Goal: Task Accomplishment & Management: Manage account settings

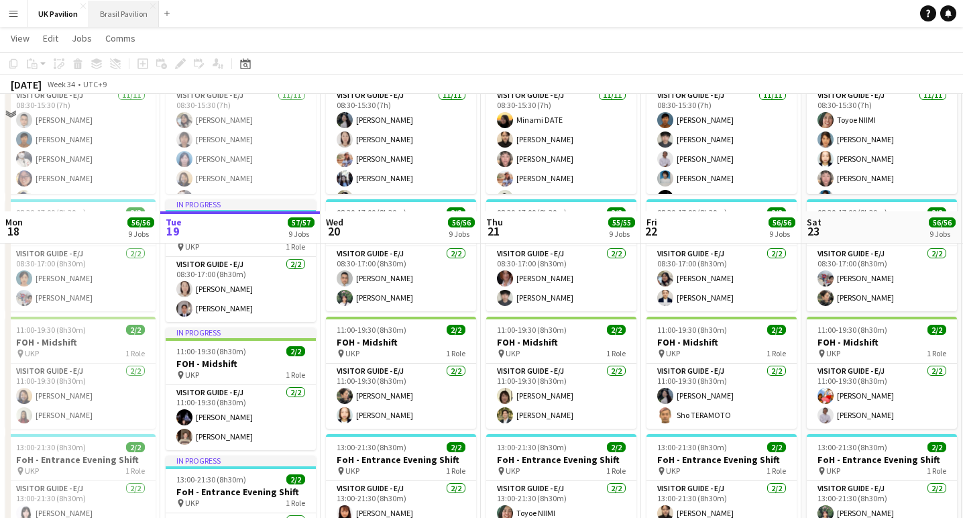
scroll to position [989, 0]
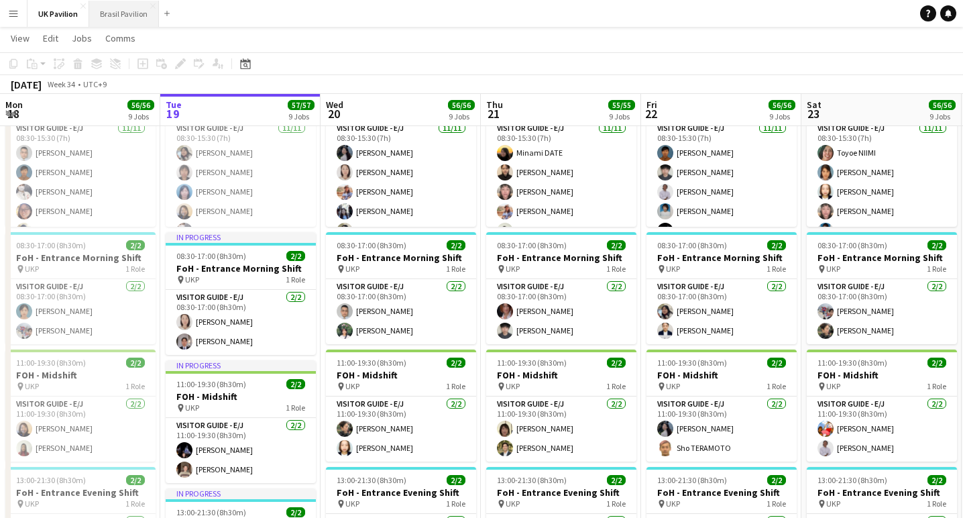
click at [131, 13] on button "Brasil Pavilion Close" at bounding box center [124, 14] width 70 height 26
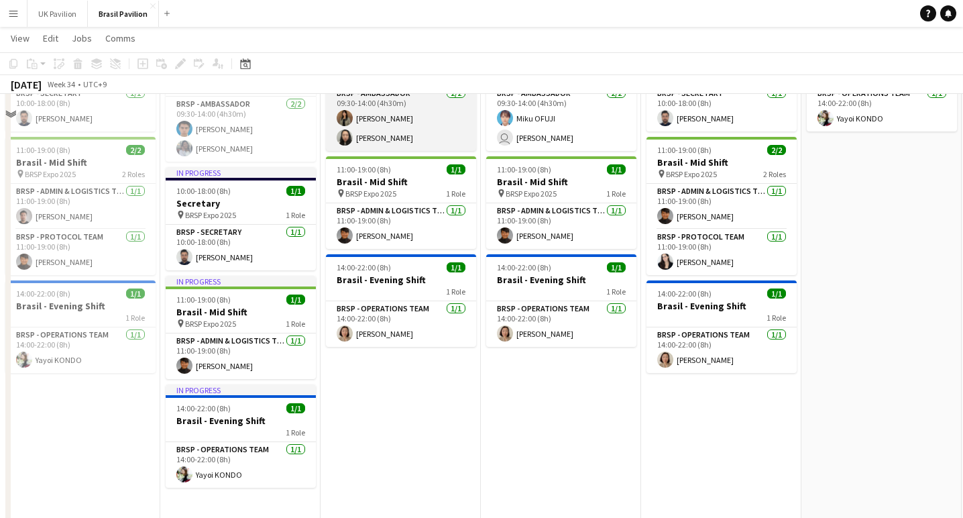
scroll to position [515, 0]
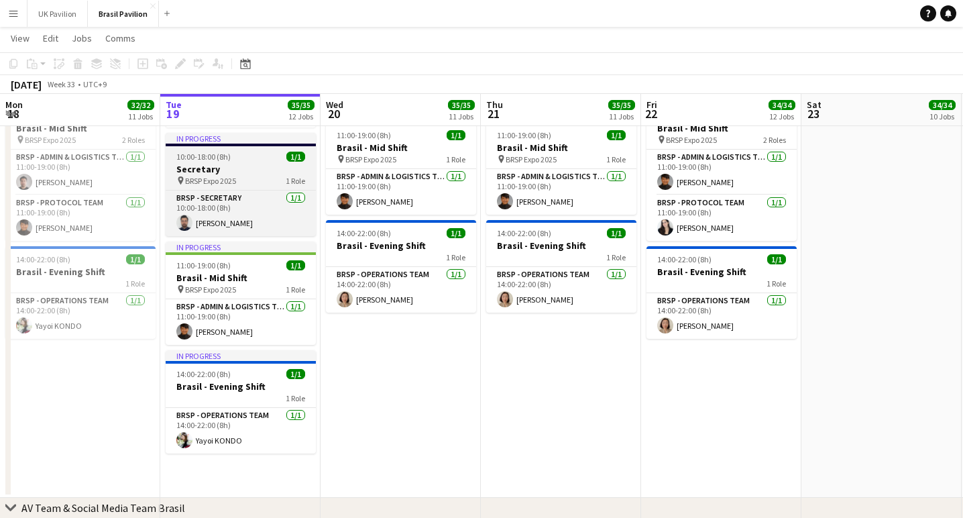
click at [225, 186] on span "BRSP Expo 2025" at bounding box center [210, 181] width 51 height 10
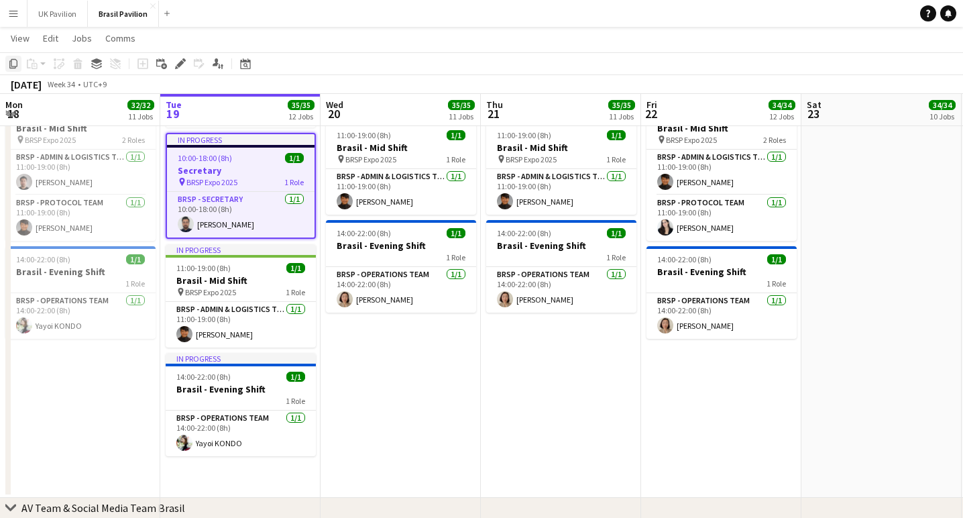
click at [11, 59] on icon at bounding box center [13, 63] width 8 height 9
click at [380, 384] on app-date-cell "08:00-18:00 (10h) 8/8 Brasil - Morning Shift pin BRSP - Expo 2025 6 Roles BRSP …" at bounding box center [401, 97] width 160 height 800
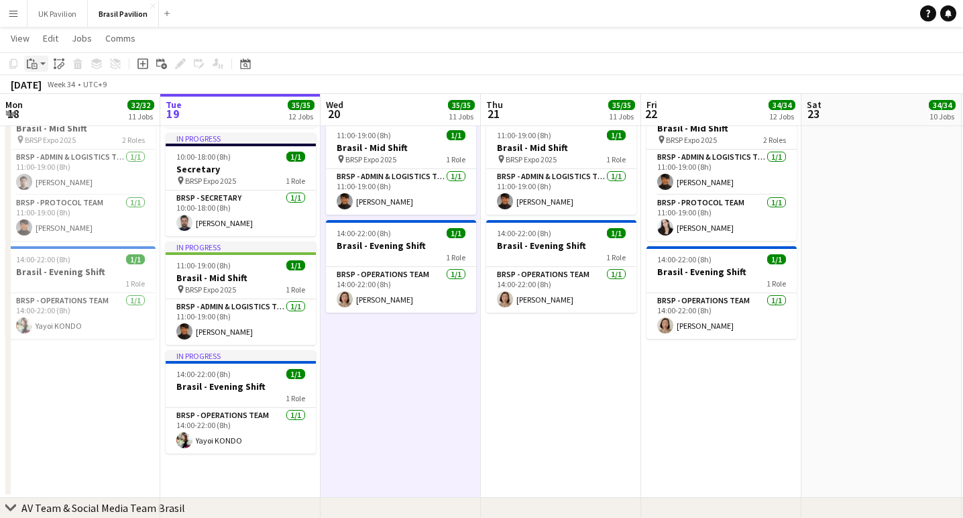
click at [43, 62] on app-action-btn "Paste" at bounding box center [36, 64] width 24 height 16
click at [62, 113] on link "Paste with crew Command Shift V" at bounding box center [89, 112] width 106 height 12
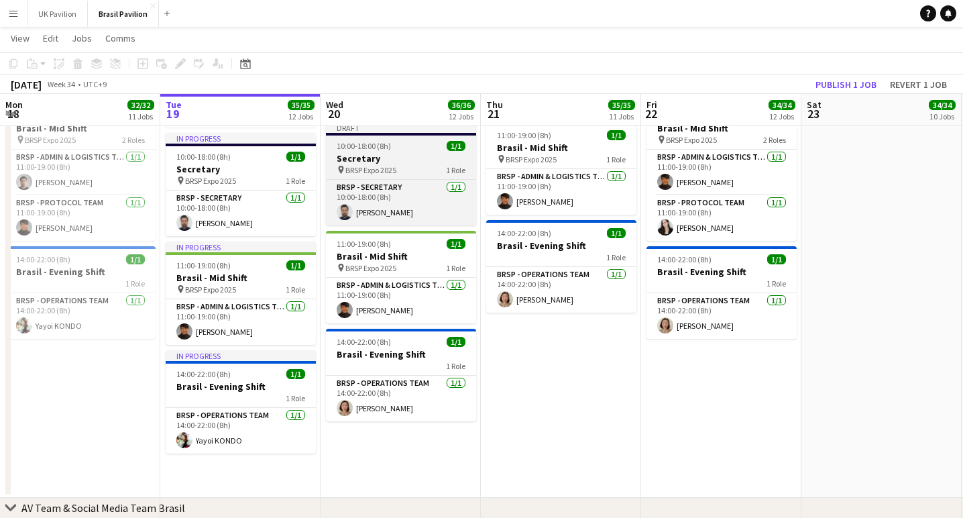
click at [394, 133] on div "Draft" at bounding box center [401, 127] width 150 height 11
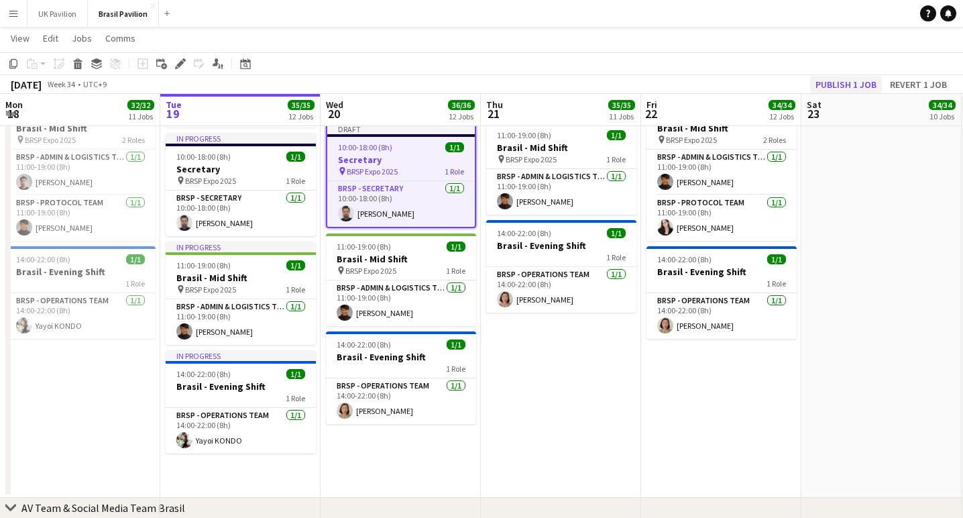
click at [837, 82] on button "Publish 1 job" at bounding box center [846, 84] width 72 height 17
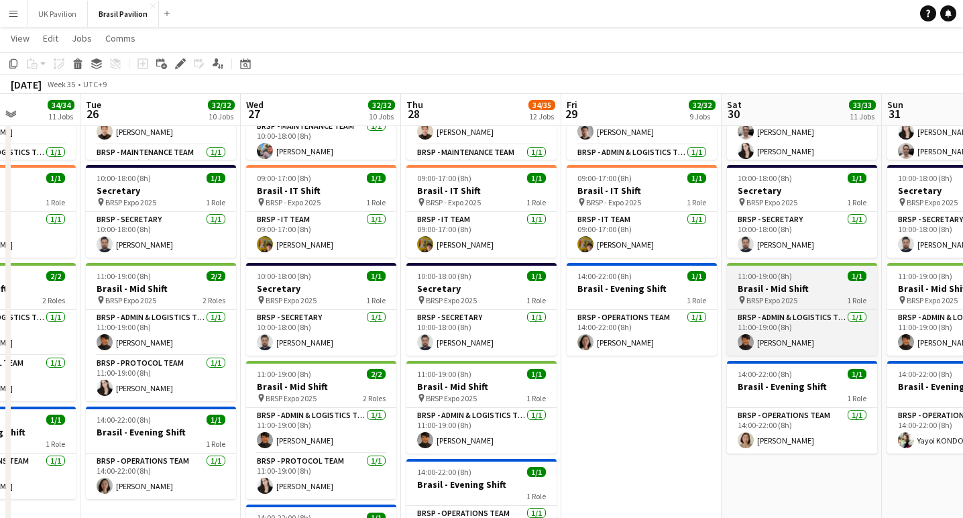
scroll to position [256, 0]
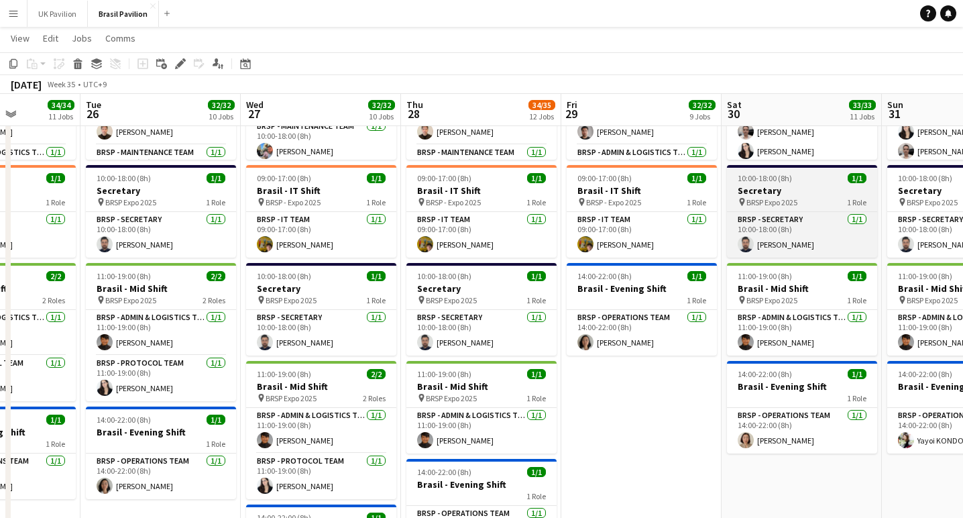
click at [802, 197] on h3 "Secretary" at bounding box center [802, 190] width 150 height 12
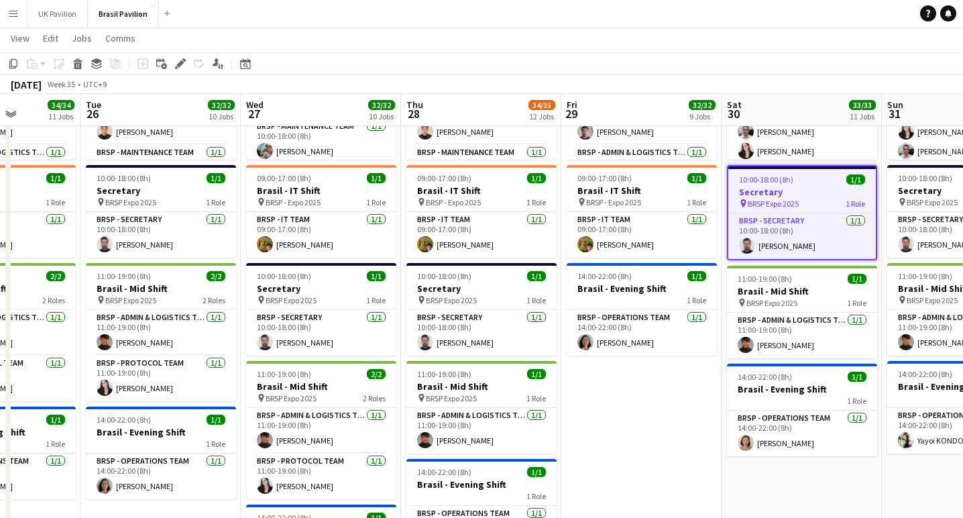
scroll to position [0, 0]
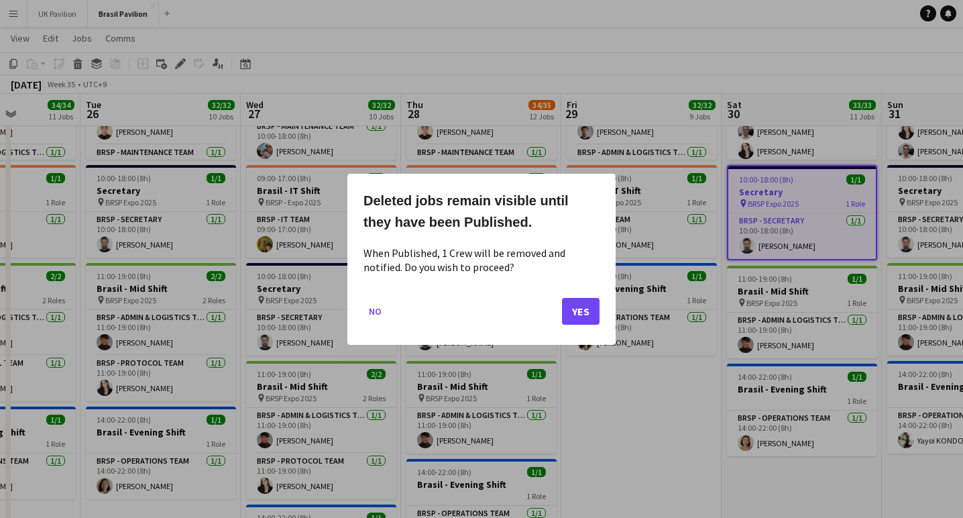
click at [571, 324] on button "Yes" at bounding box center [581, 310] width 38 height 27
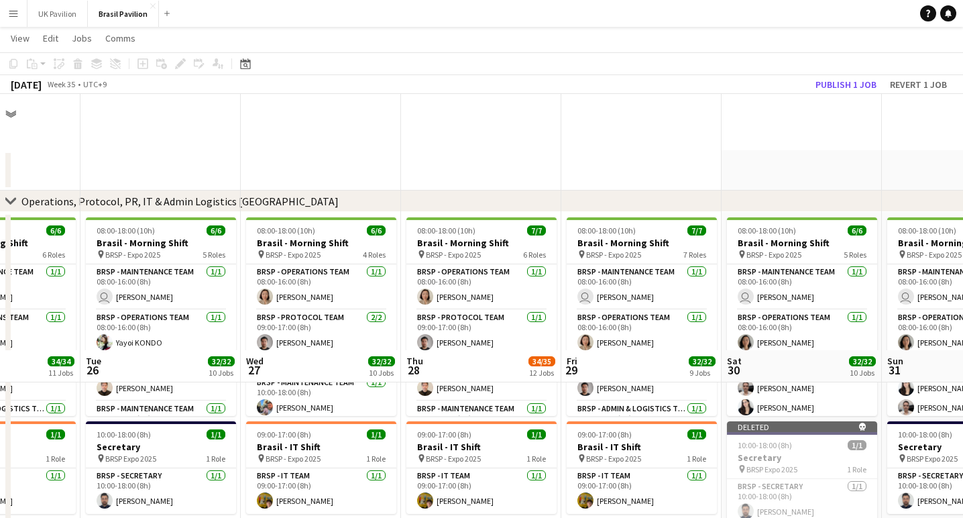
scroll to position [256, 0]
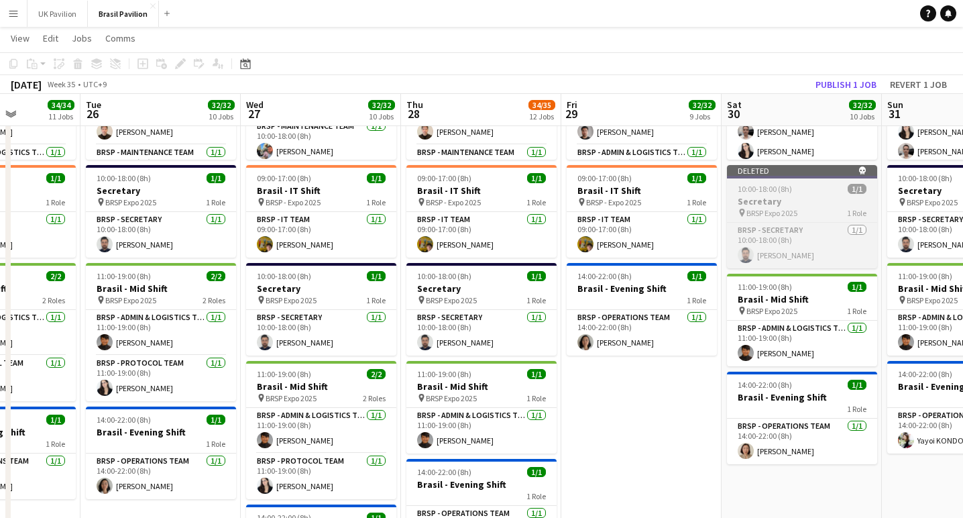
click at [816, 207] on h3 "Secretary" at bounding box center [802, 201] width 150 height 12
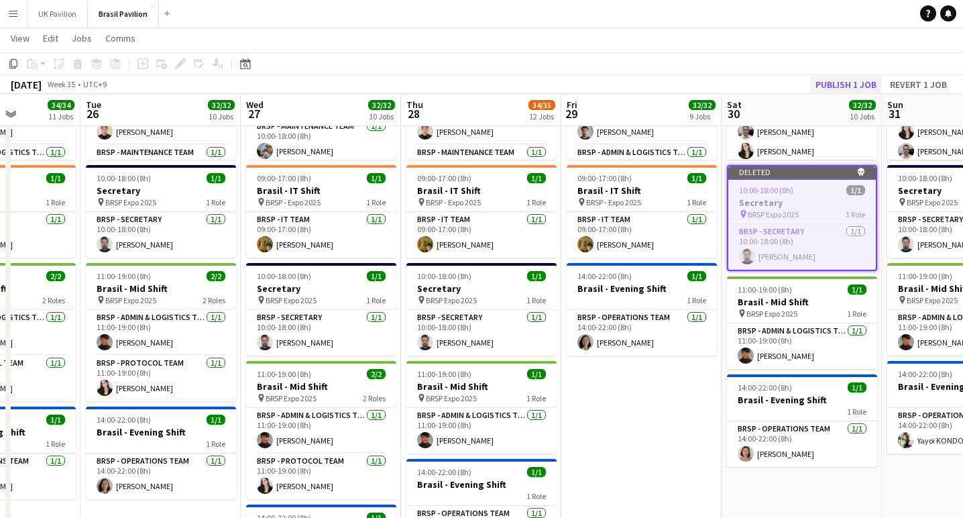
click at [812, 80] on button "Publish 1 job" at bounding box center [846, 84] width 72 height 17
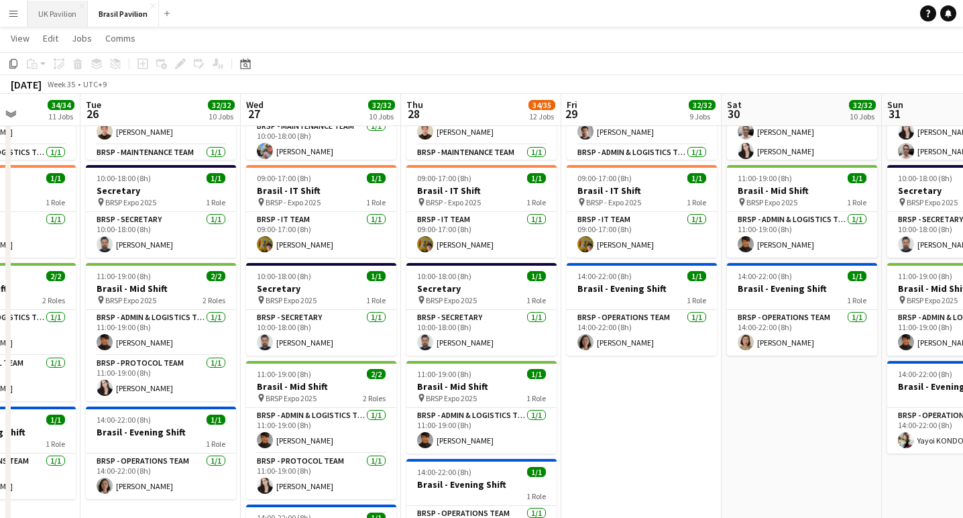
click at [66, 19] on button "UK Pavilion Close" at bounding box center [58, 14] width 60 height 26
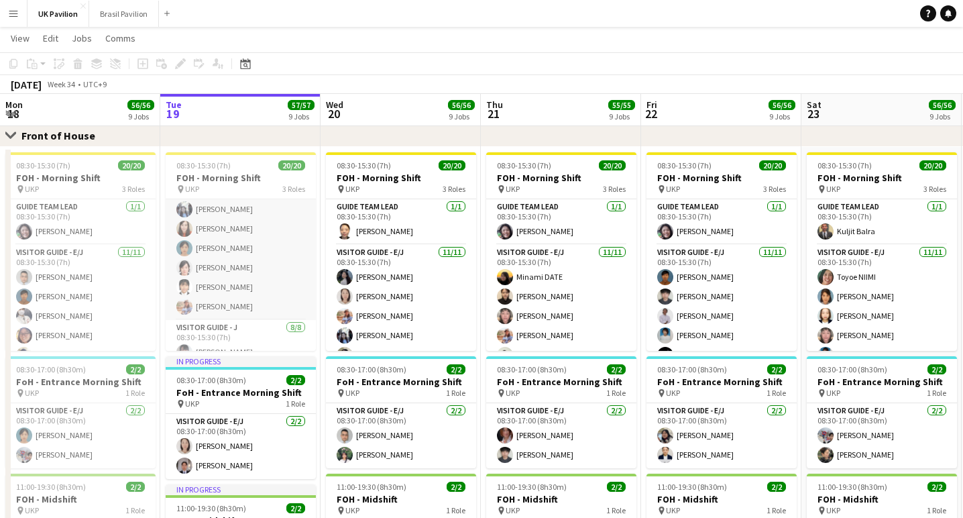
scroll to position [171, 0]
click at [249, 298] on app-card-role "Visitor Guide - E/J [DATE] 08:30-15:30 (7h) [PERSON_NAME] [PERSON_NAME] [PERSON…" at bounding box center [241, 194] width 150 height 240
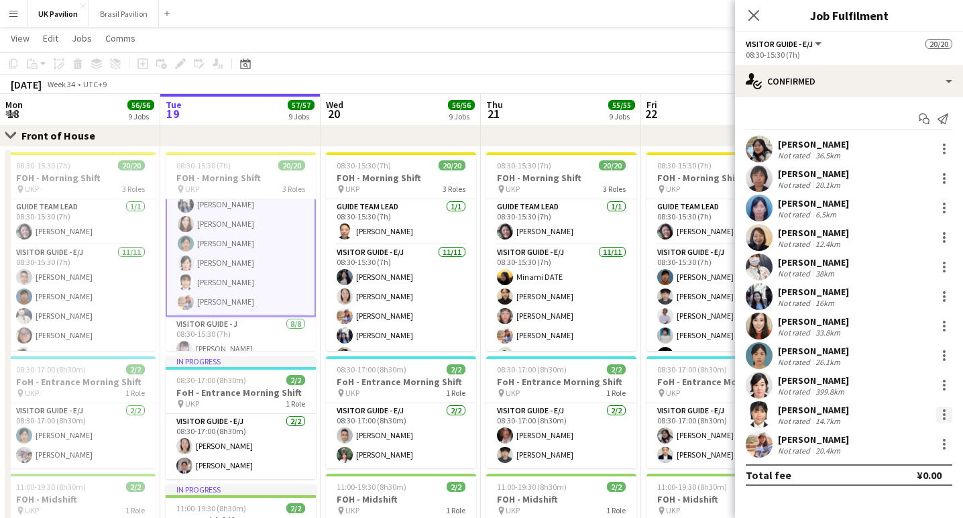
click at [946, 422] on div at bounding box center [944, 415] width 16 height 16
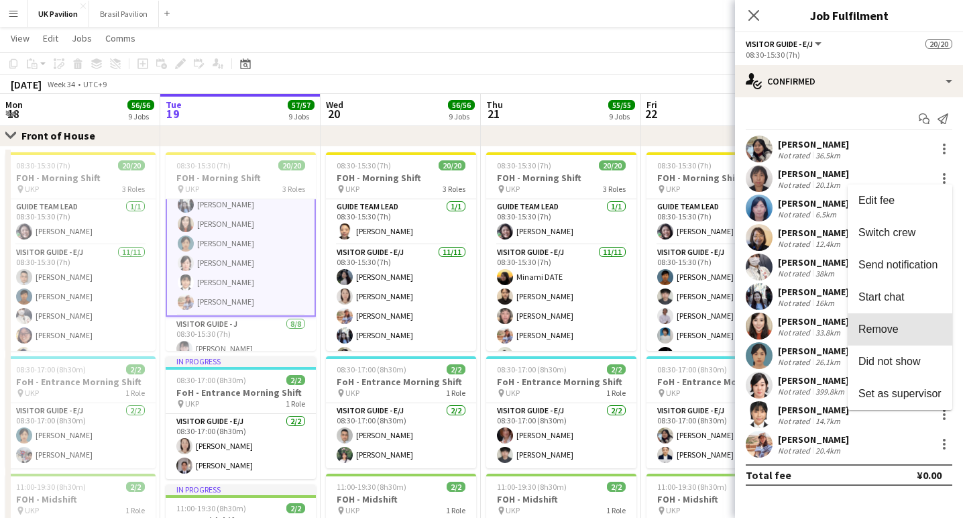
click at [868, 325] on span "Remove" at bounding box center [879, 328] width 40 height 11
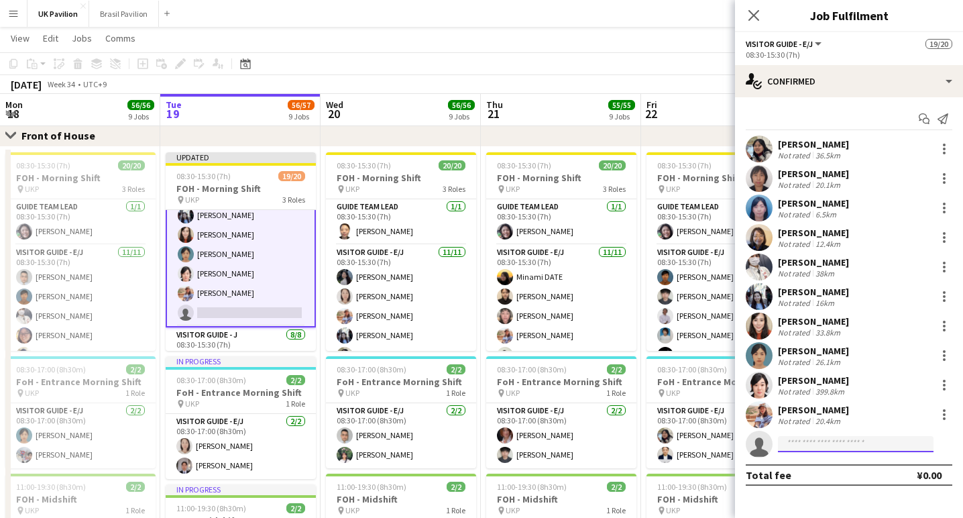
click at [818, 448] on input at bounding box center [856, 444] width 156 height 16
type input "*****"
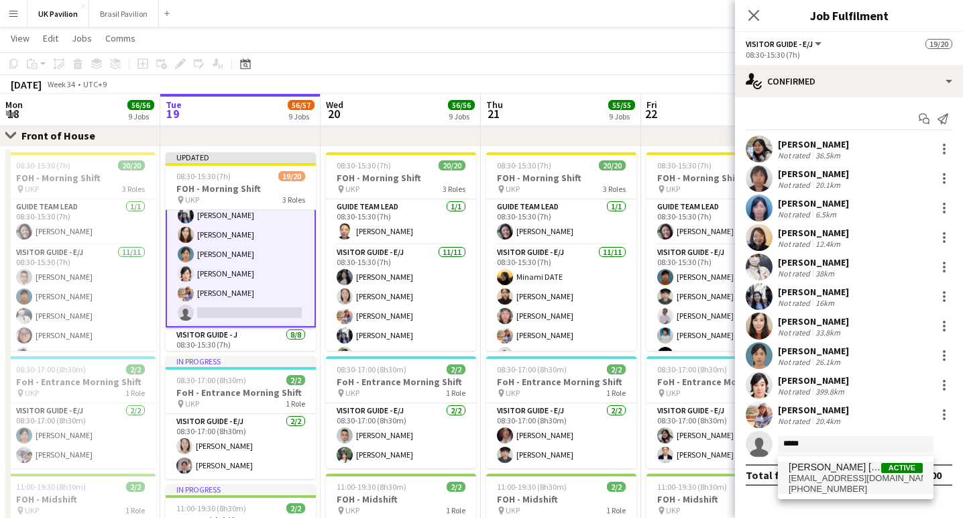
click at [824, 477] on span "[EMAIL_ADDRESS][DOMAIN_NAME]" at bounding box center [856, 478] width 134 height 11
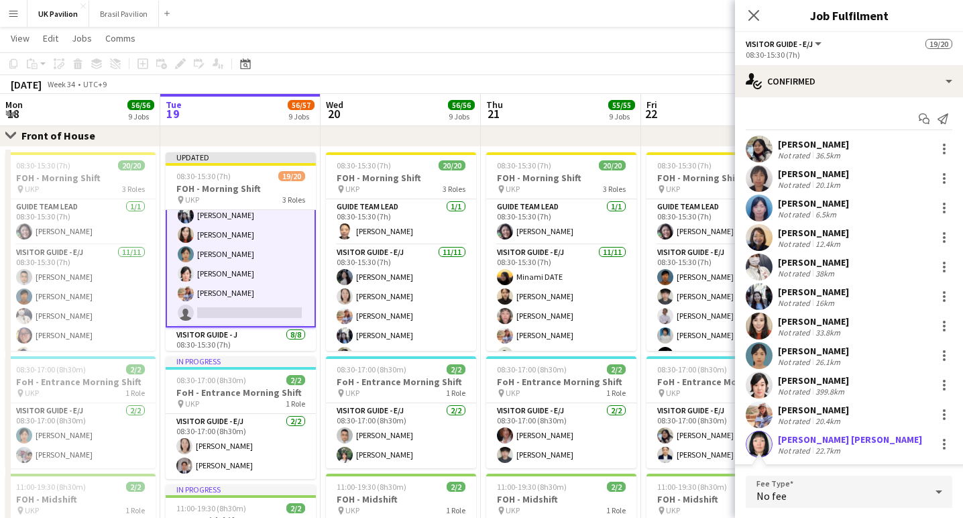
scroll to position [154, 0]
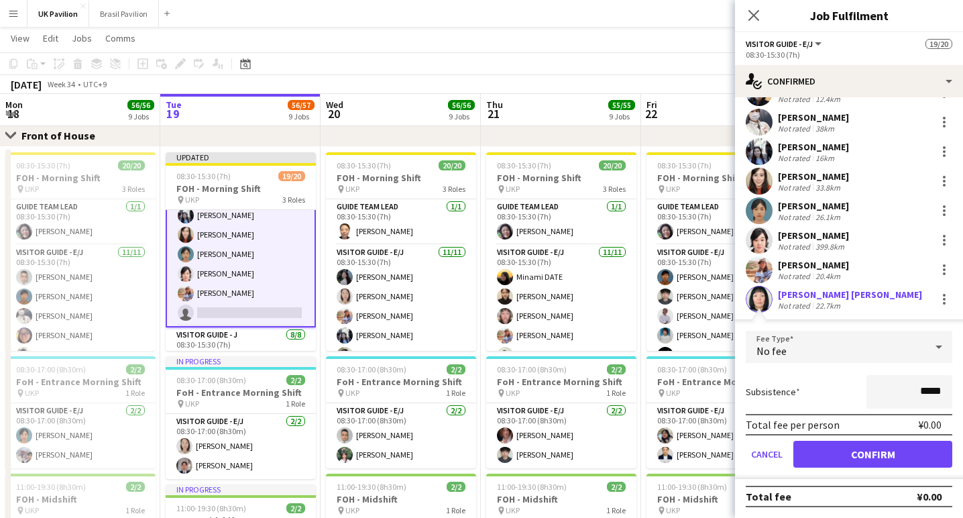
click at [857, 457] on button "Confirm" at bounding box center [873, 454] width 159 height 27
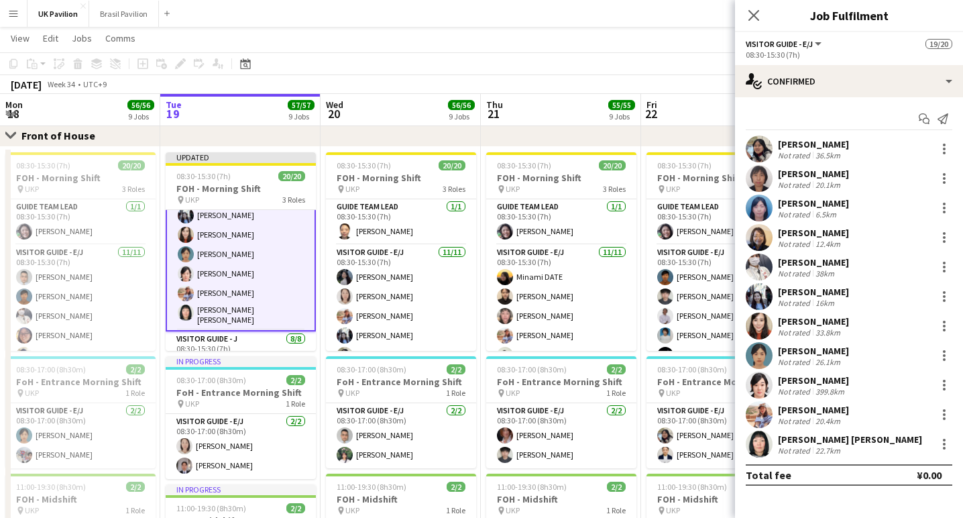
scroll to position [0, 0]
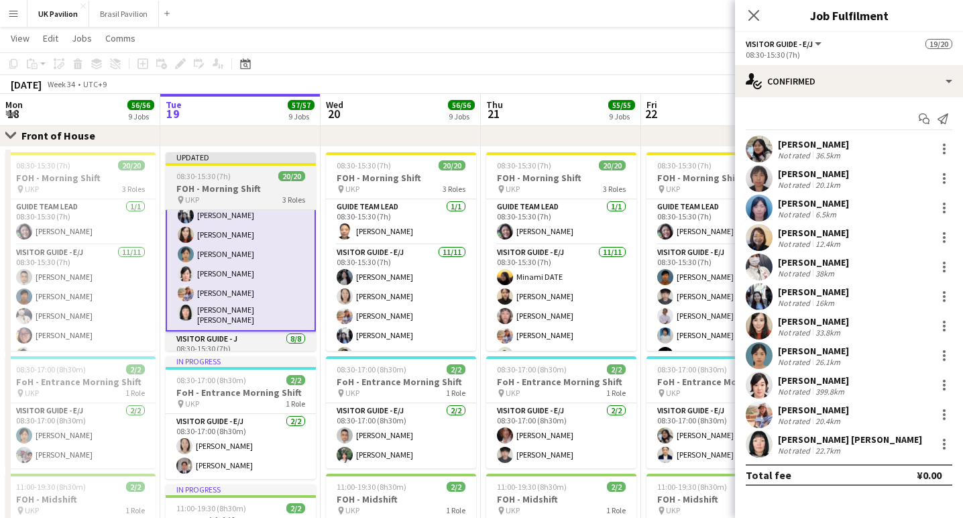
click at [209, 193] on h3 "FOH - Morning Shift" at bounding box center [241, 188] width 150 height 12
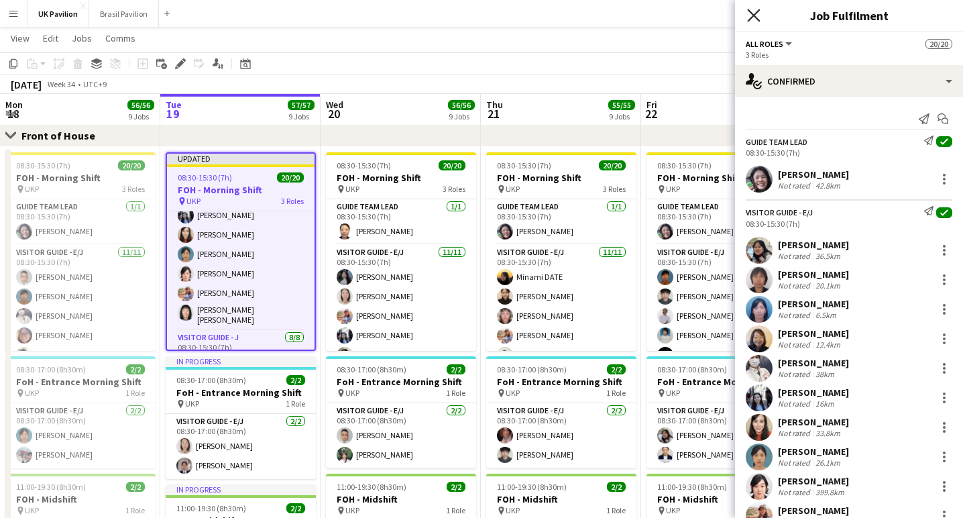
click at [755, 17] on icon at bounding box center [753, 15] width 13 height 13
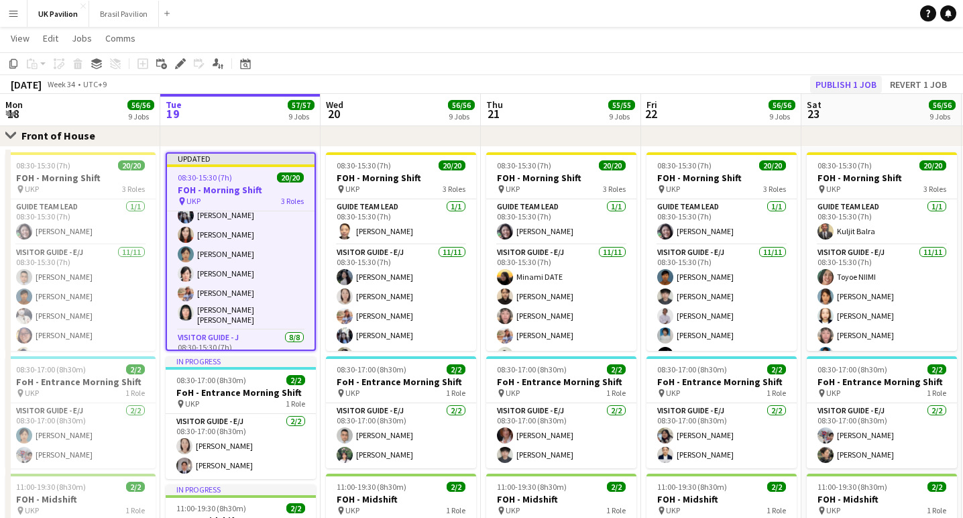
click at [822, 87] on button "Publish 1 job" at bounding box center [846, 84] width 72 height 17
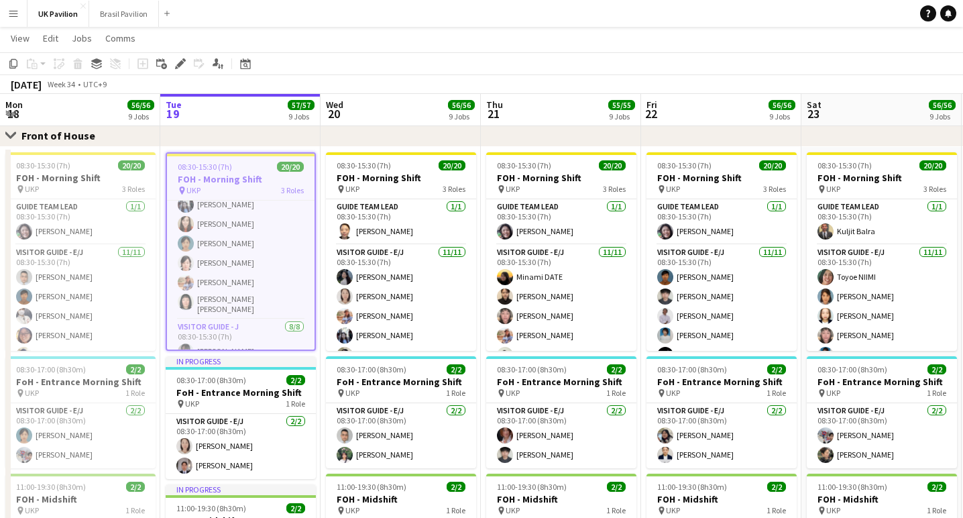
click at [8, 12] on app-icon "Menu" at bounding box center [13, 13] width 11 height 11
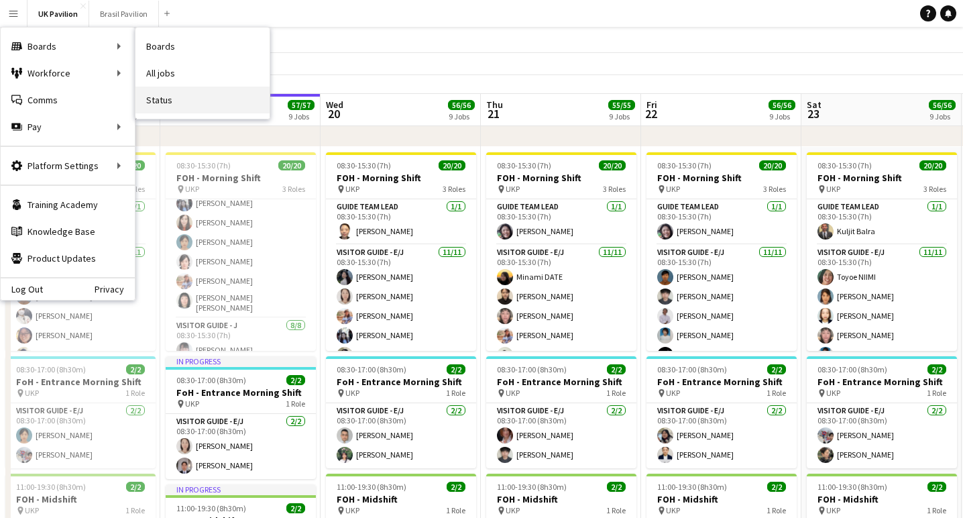
click at [168, 99] on link "Status" at bounding box center [203, 100] width 134 height 27
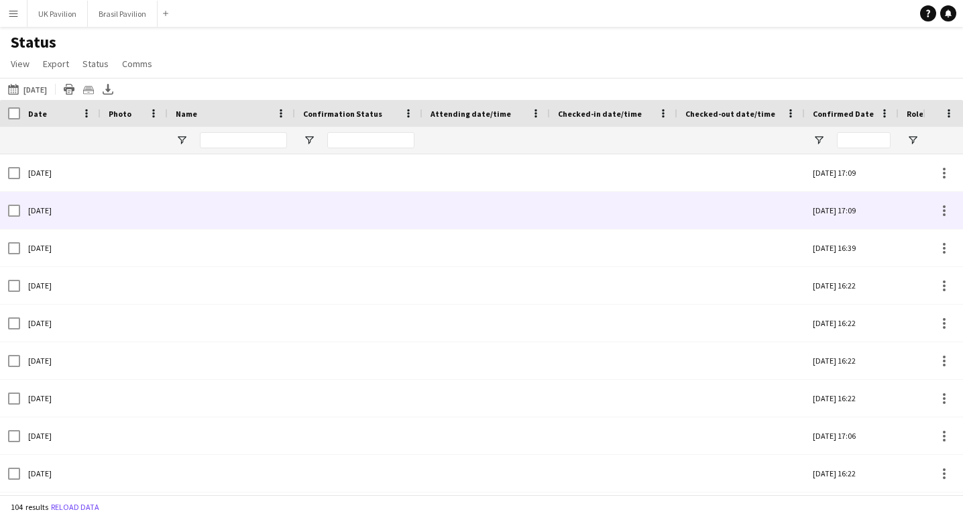
type input "**********"
type input "****"
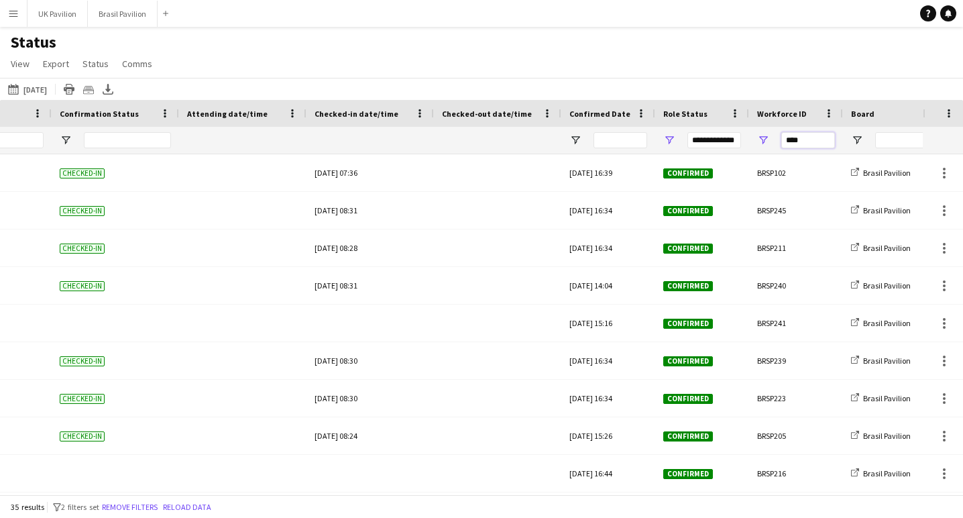
drag, startPoint x: 790, startPoint y: 148, endPoint x: 775, endPoint y: 149, distance: 14.8
click at [775, 149] on div "****" at bounding box center [796, 140] width 94 height 27
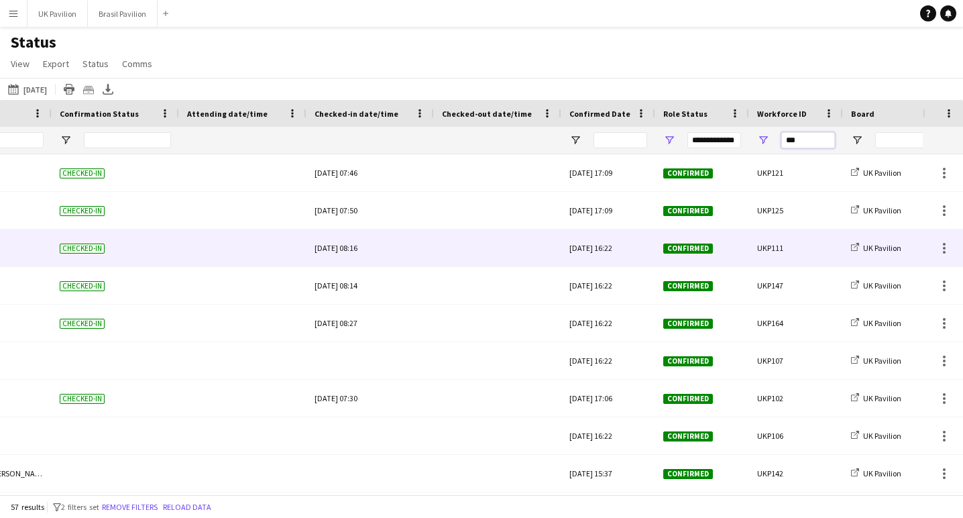
scroll to position [0, 136]
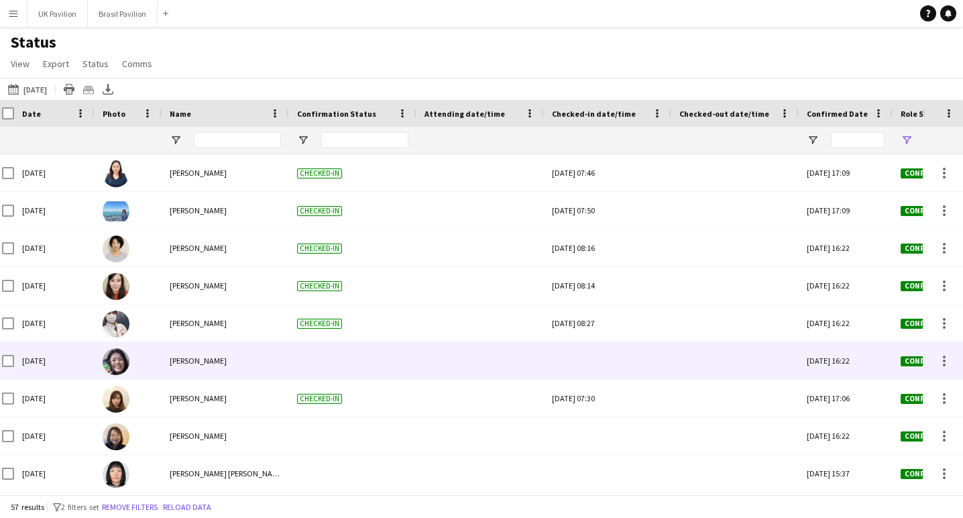
type input "***"
click at [613, 369] on div at bounding box center [607, 360] width 111 height 37
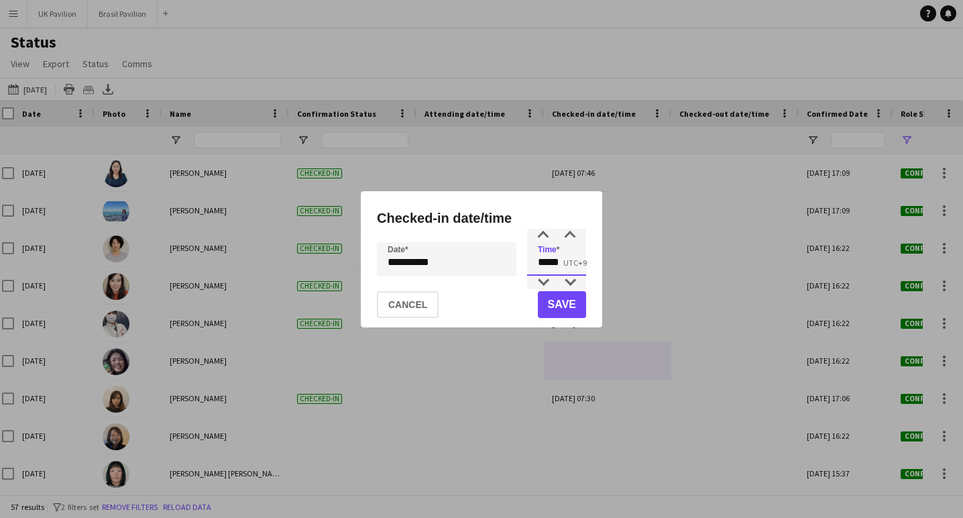
drag, startPoint x: 556, startPoint y: 263, endPoint x: 508, endPoint y: 259, distance: 48.5
click at [508, 259] on div "**********" at bounding box center [481, 259] width 209 height 34
type input "*****"
click at [561, 306] on button "Save" at bounding box center [562, 304] width 48 height 27
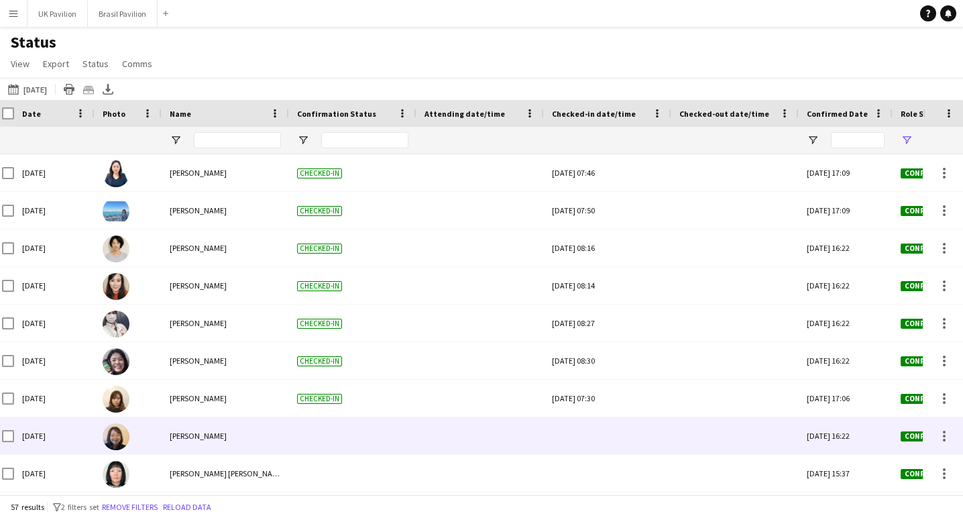
click at [612, 442] on div at bounding box center [607, 435] width 111 height 37
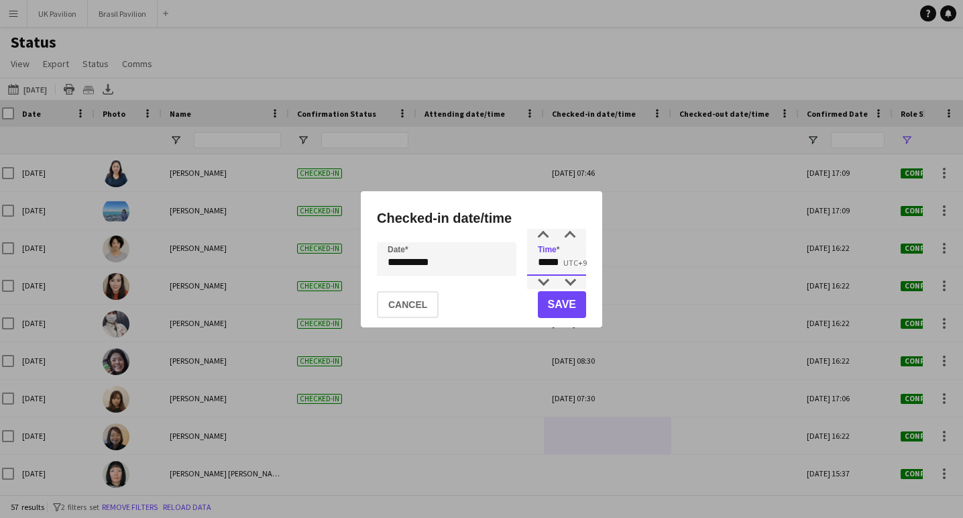
drag, startPoint x: 572, startPoint y: 266, endPoint x: 537, endPoint y: 264, distance: 34.9
click at [537, 264] on input "*****" at bounding box center [556, 259] width 59 height 34
type input "*****"
click at [550, 300] on button "Save" at bounding box center [562, 304] width 48 height 27
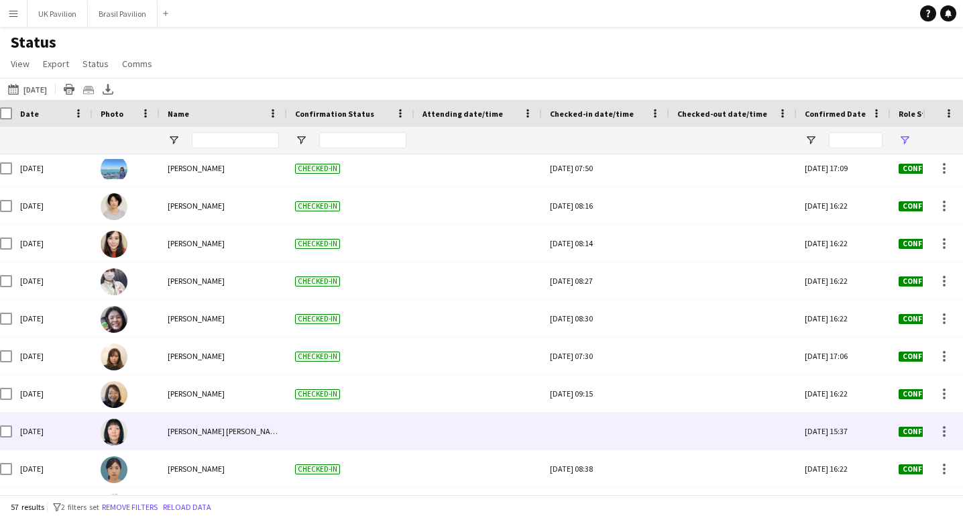
click at [580, 435] on div at bounding box center [605, 431] width 111 height 37
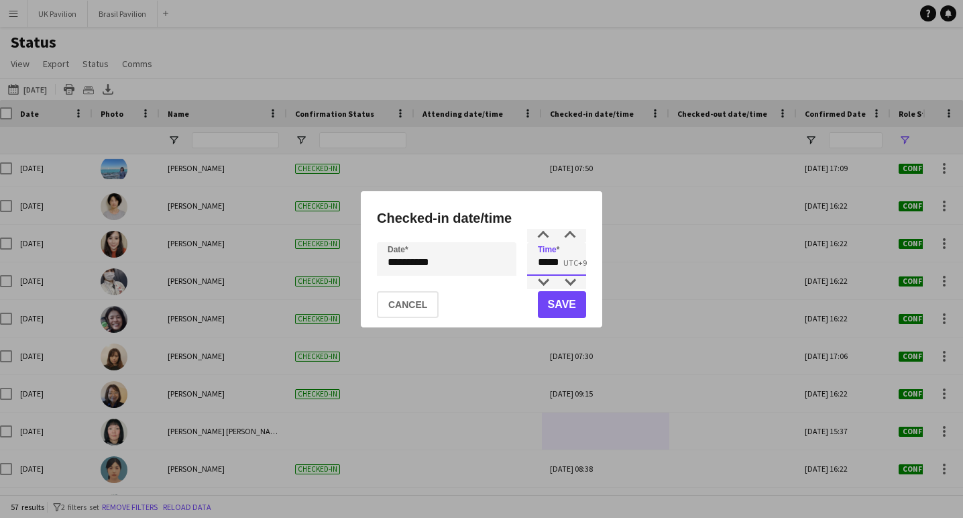
drag, startPoint x: 565, startPoint y: 266, endPoint x: 501, endPoint y: 259, distance: 64.7
click at [504, 262] on div "**********" at bounding box center [481, 259] width 209 height 34
type input "*****"
click at [547, 299] on button "Save" at bounding box center [562, 304] width 48 height 27
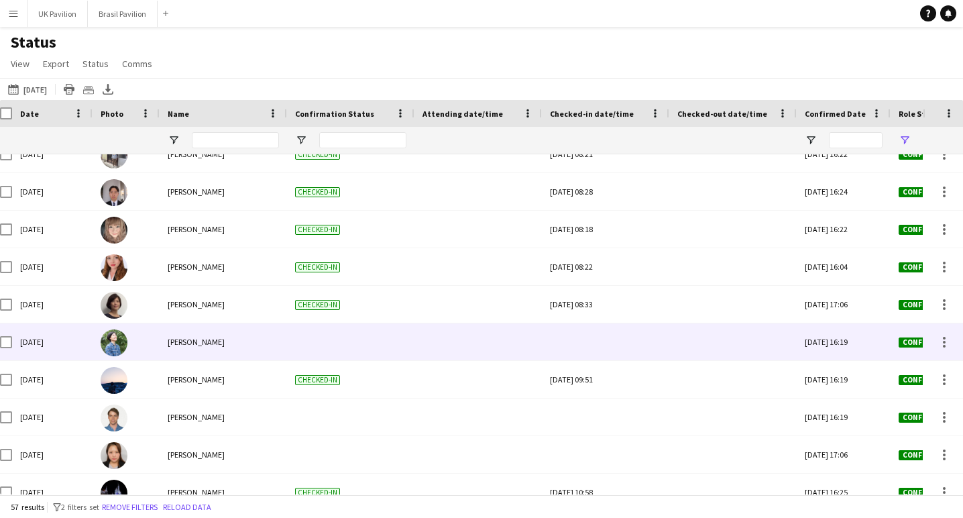
click at [610, 348] on div at bounding box center [605, 341] width 111 height 37
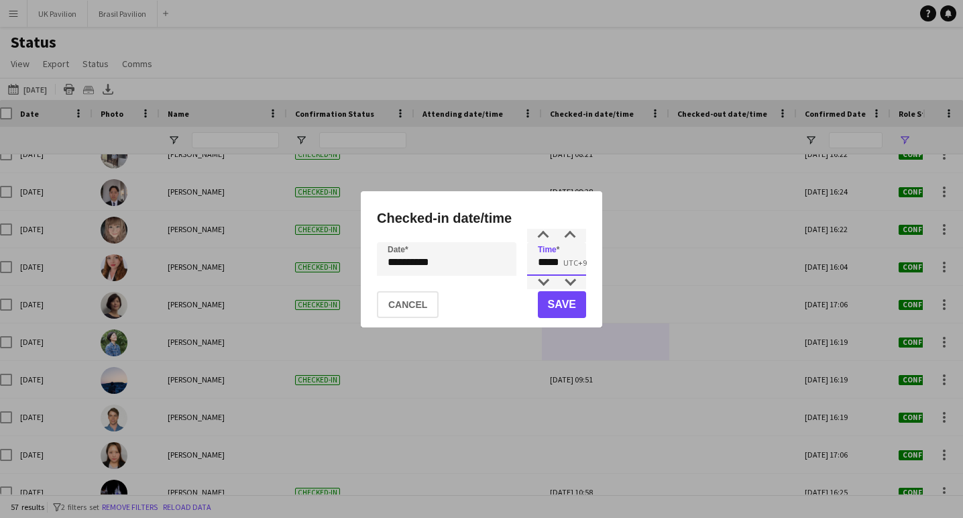
drag, startPoint x: 572, startPoint y: 268, endPoint x: 551, endPoint y: 264, distance: 21.1
click at [546, 268] on input "*****" at bounding box center [556, 259] width 59 height 34
type input "*****"
click at [556, 305] on button "Save" at bounding box center [562, 304] width 48 height 27
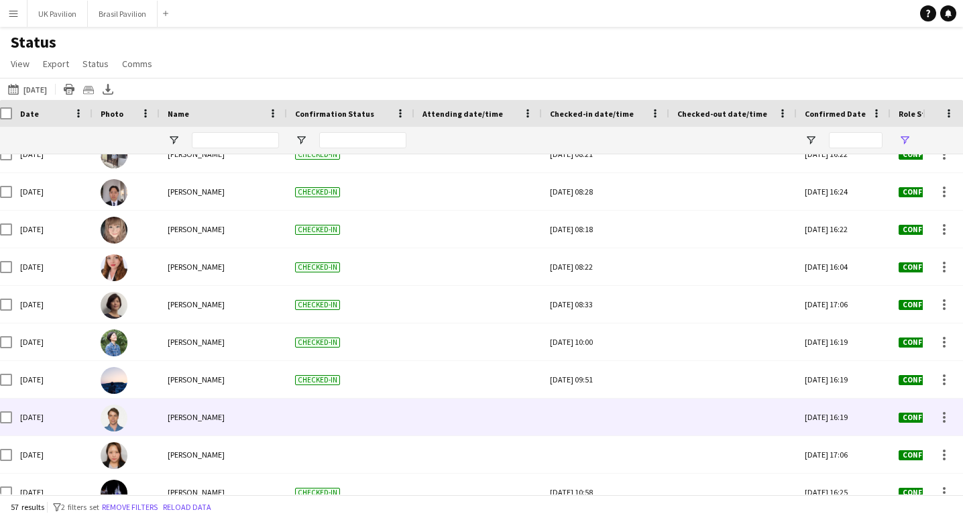
click at [607, 429] on div at bounding box center [605, 416] width 111 height 37
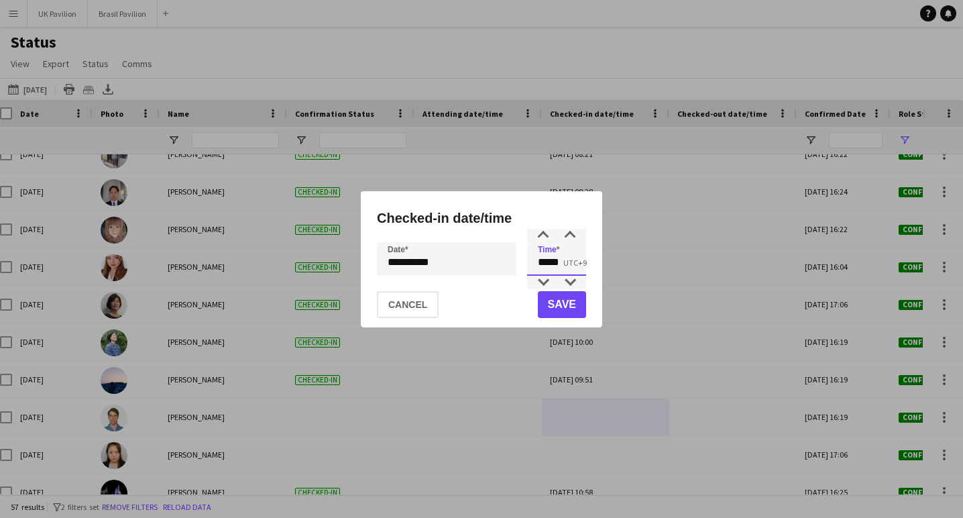
drag, startPoint x: 563, startPoint y: 263, endPoint x: 545, endPoint y: 264, distance: 18.2
click at [545, 264] on input "*****" at bounding box center [556, 259] width 59 height 34
type input "*****"
click at [575, 303] on button "Save" at bounding box center [562, 304] width 48 height 27
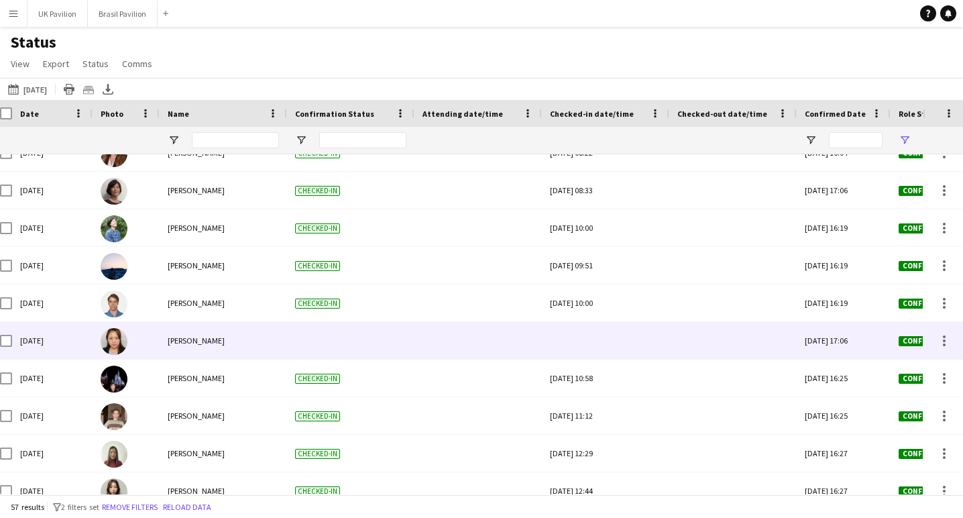
click at [633, 359] on div at bounding box center [605, 340] width 111 height 37
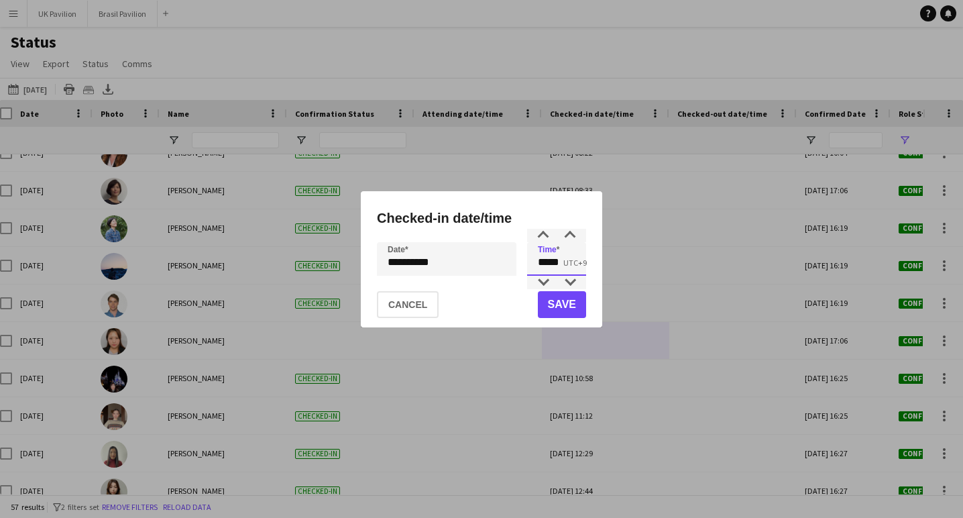
drag, startPoint x: 568, startPoint y: 264, endPoint x: 545, endPoint y: 266, distance: 23.6
click at [545, 266] on input "*****" at bounding box center [556, 259] width 59 height 34
type input "*****"
click at [553, 304] on button "Save" at bounding box center [562, 304] width 48 height 27
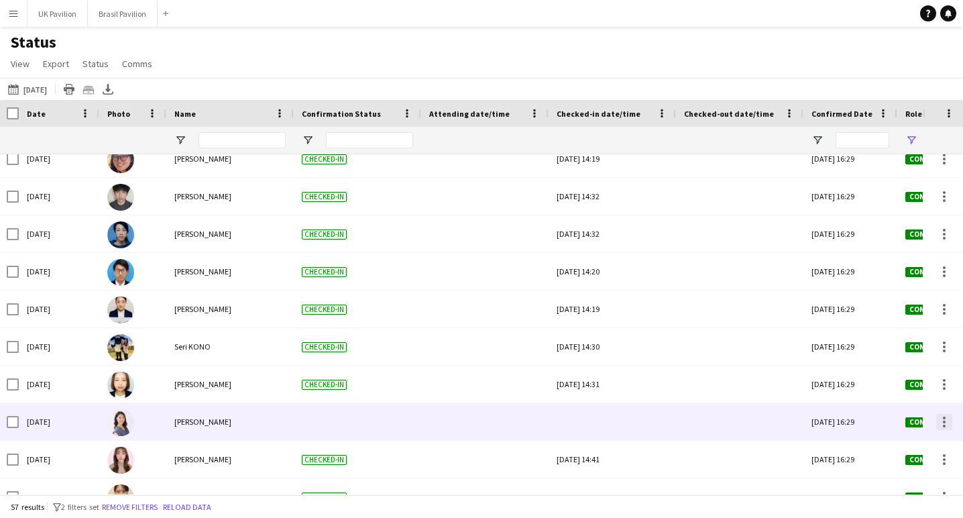
click at [943, 423] on div at bounding box center [944, 422] width 3 height 3
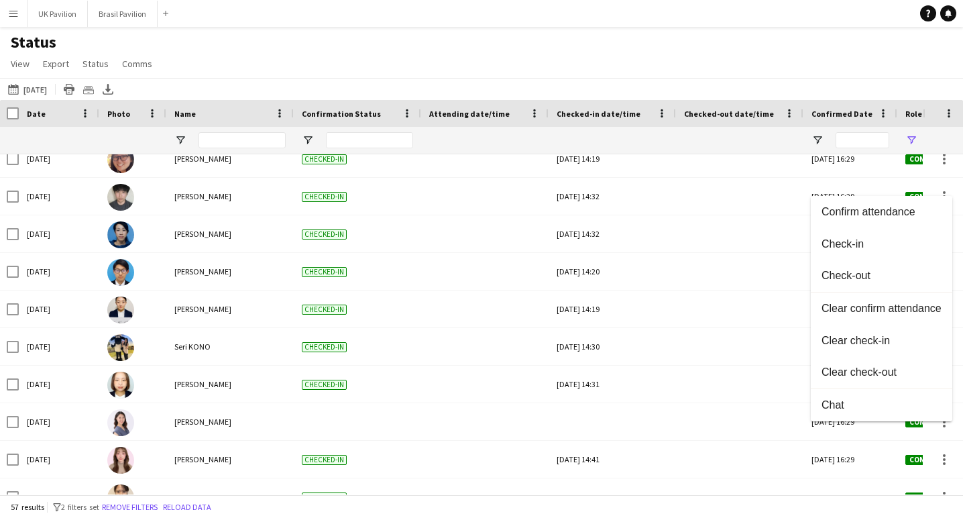
click at [342, 435] on div at bounding box center [481, 259] width 963 height 518
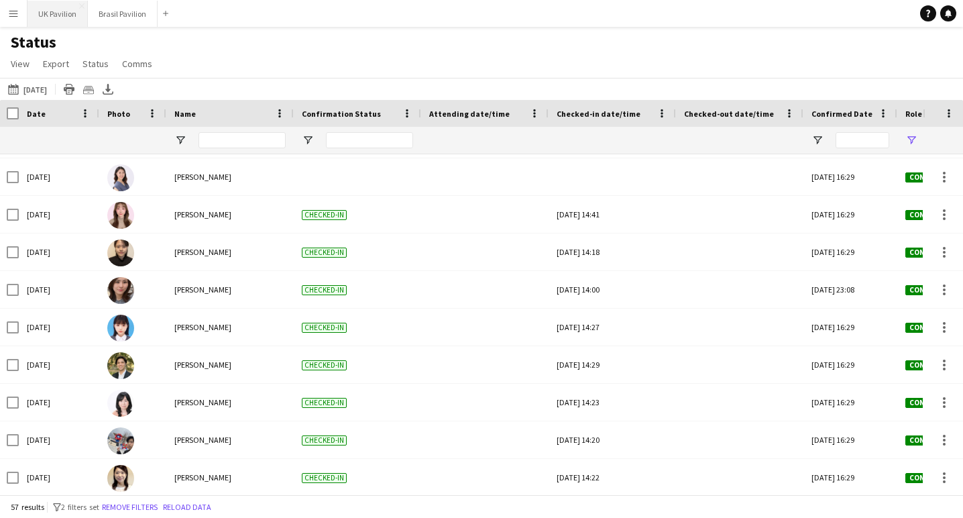
click at [62, 10] on button "UK Pavilion Close" at bounding box center [58, 14] width 60 height 26
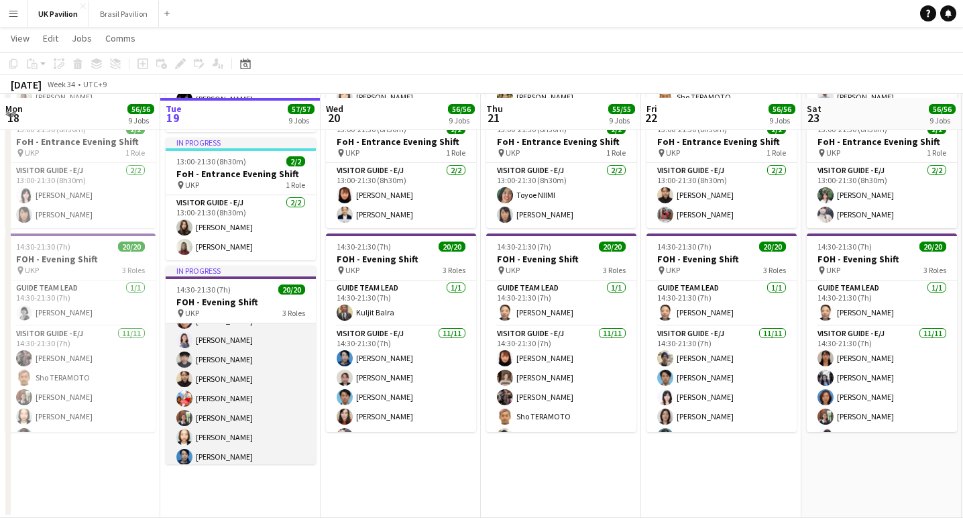
scroll to position [99, 0]
click at [231, 390] on app-card-role "Visitor Guide - E/J [DATE] 14:30-21:30 (7h) [PERSON_NAME] [PERSON_NAME] Hikaru …" at bounding box center [241, 390] width 150 height 240
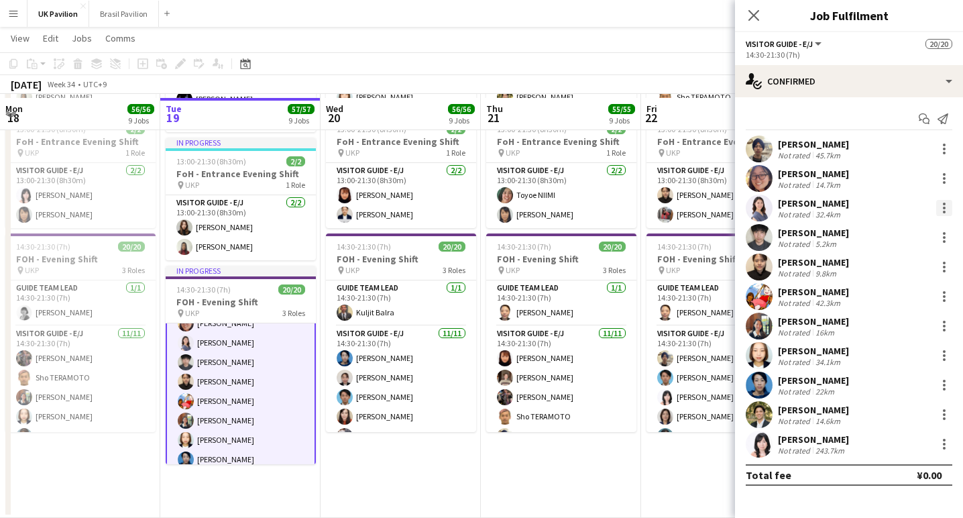
click at [945, 210] on div at bounding box center [944, 208] width 16 height 16
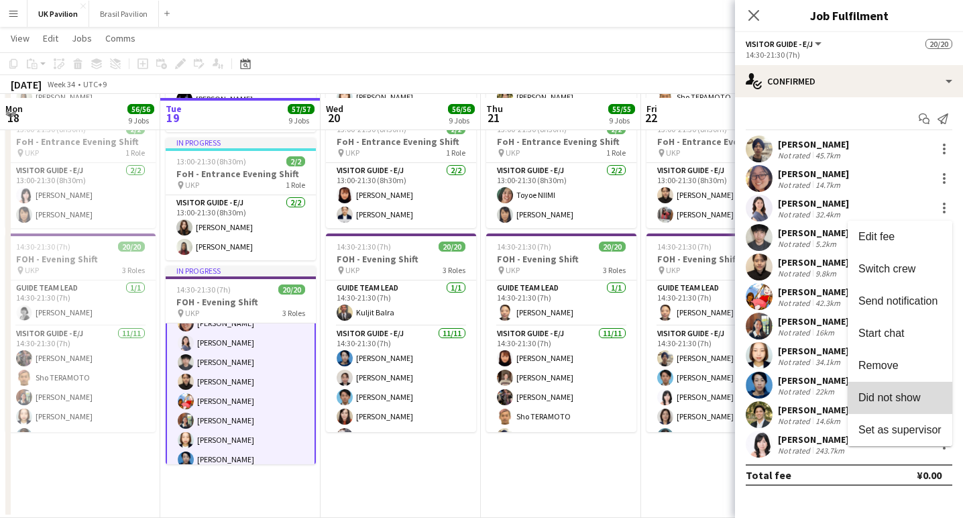
click at [880, 402] on span "Did not show" at bounding box center [890, 397] width 62 height 11
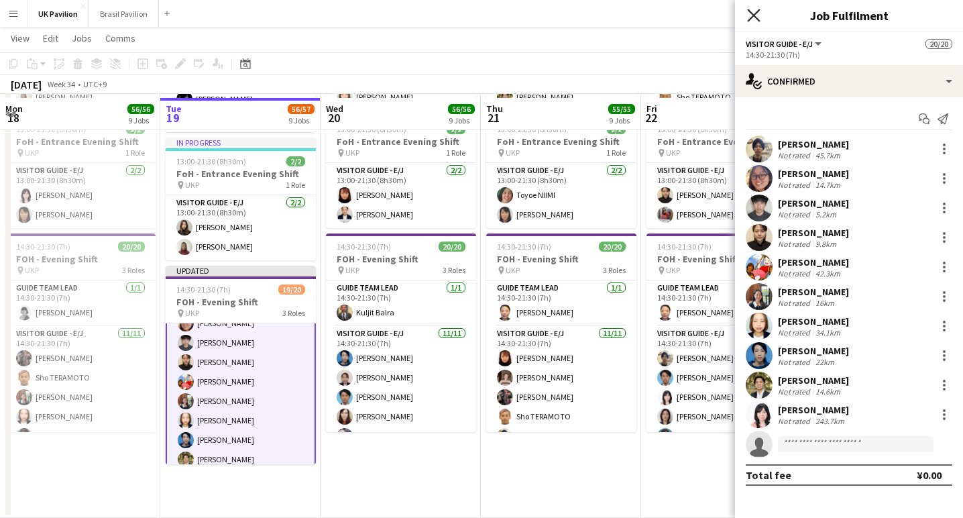
click at [751, 14] on icon "Close pop-in" at bounding box center [753, 15] width 13 height 13
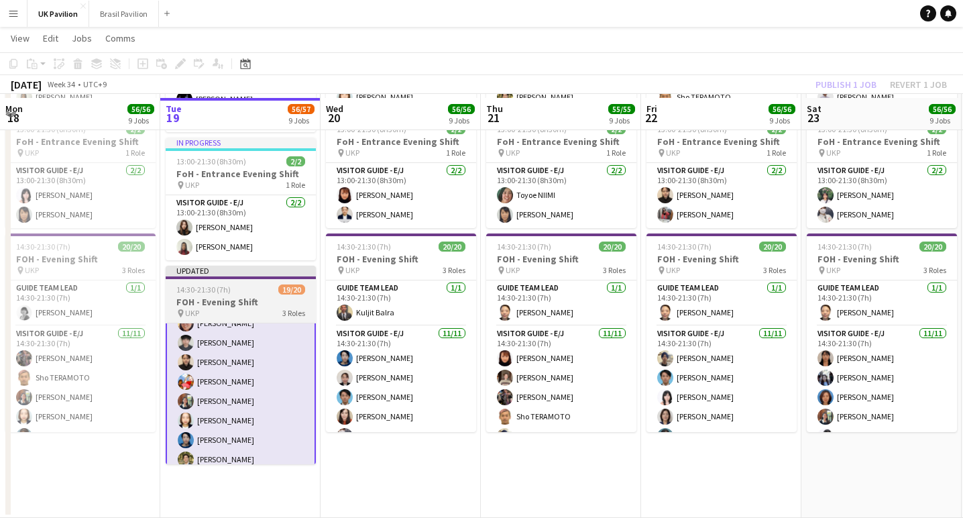
click at [250, 294] on div "14:30-21:30 (7h) 19/20" at bounding box center [241, 289] width 150 height 10
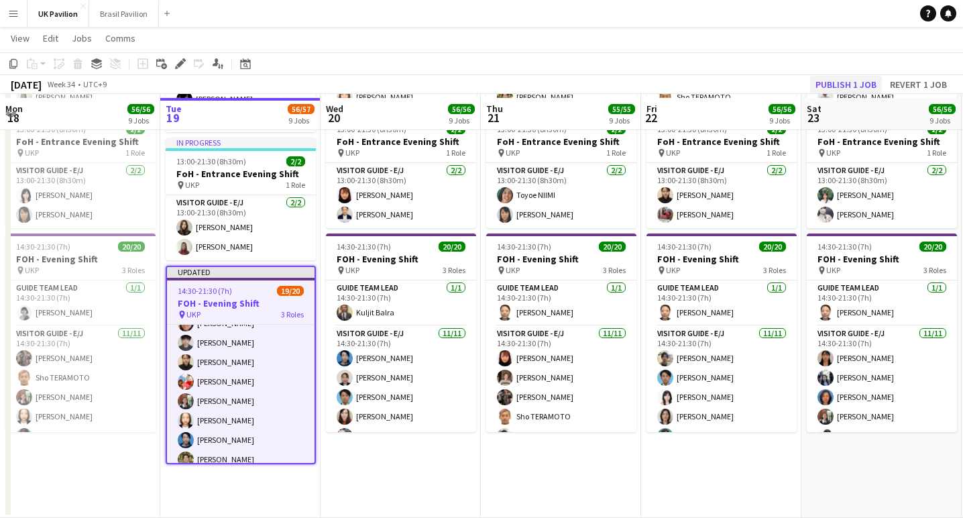
click at [831, 85] on button "Publish 1 job" at bounding box center [846, 84] width 72 height 17
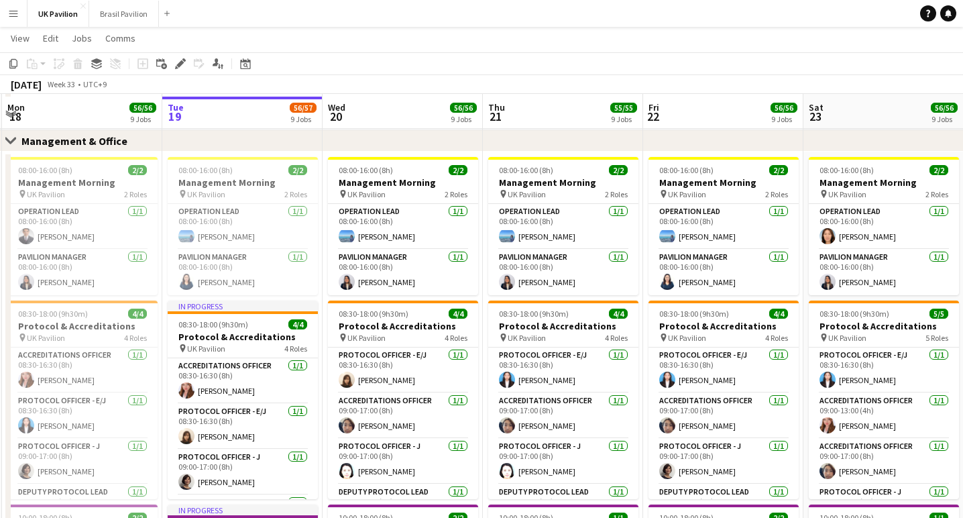
scroll to position [125, 0]
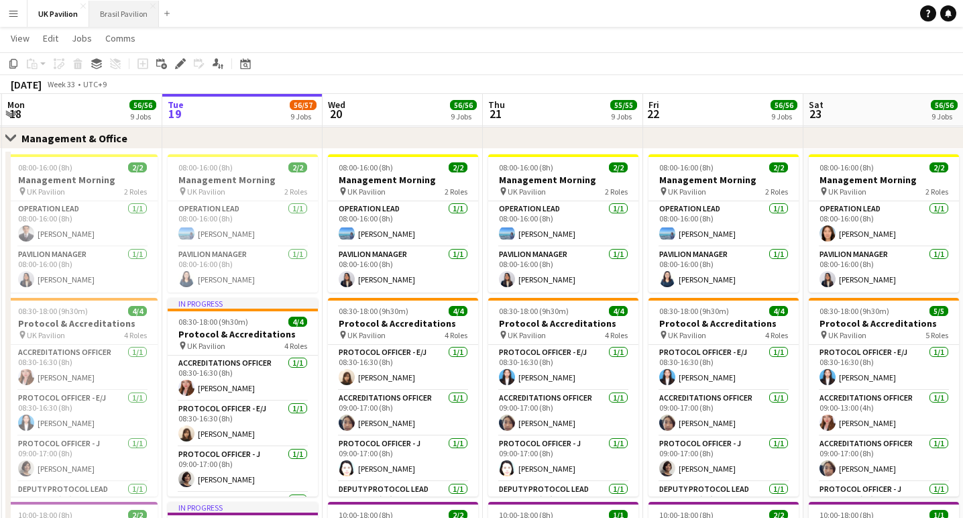
click at [129, 11] on button "Brasil Pavilion Close" at bounding box center [124, 14] width 70 height 26
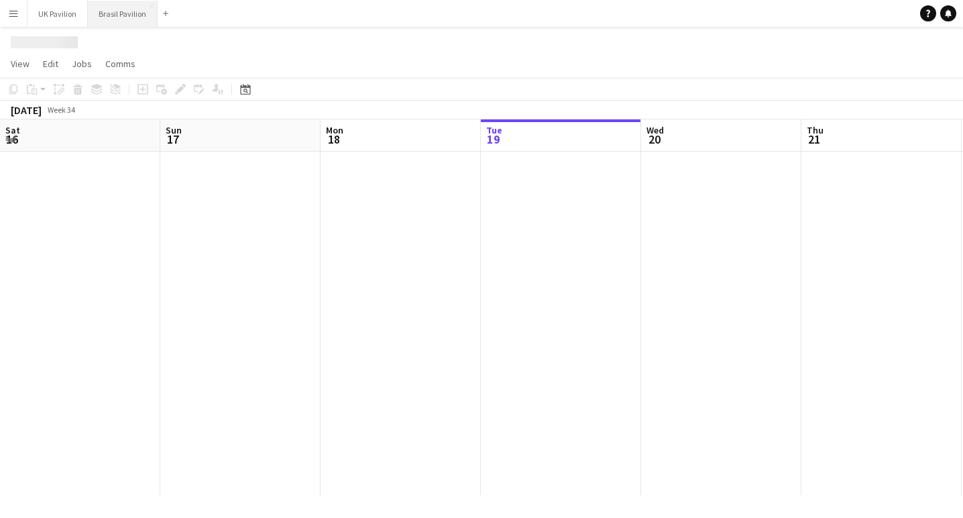
click at [129, 11] on button "Brasil Pavilion Close" at bounding box center [123, 14] width 70 height 26
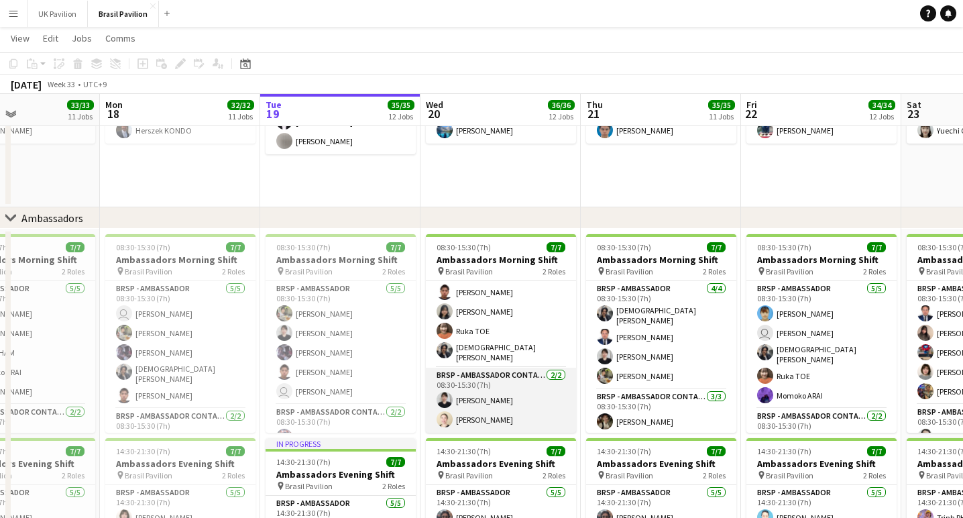
scroll to position [57, 0]
click at [484, 424] on app-card-role "BRSP - Ambassador Contact Point [DATE] 08:30-15:30 (7h) [PERSON_NAME] [PERSON_N…" at bounding box center [501, 400] width 150 height 65
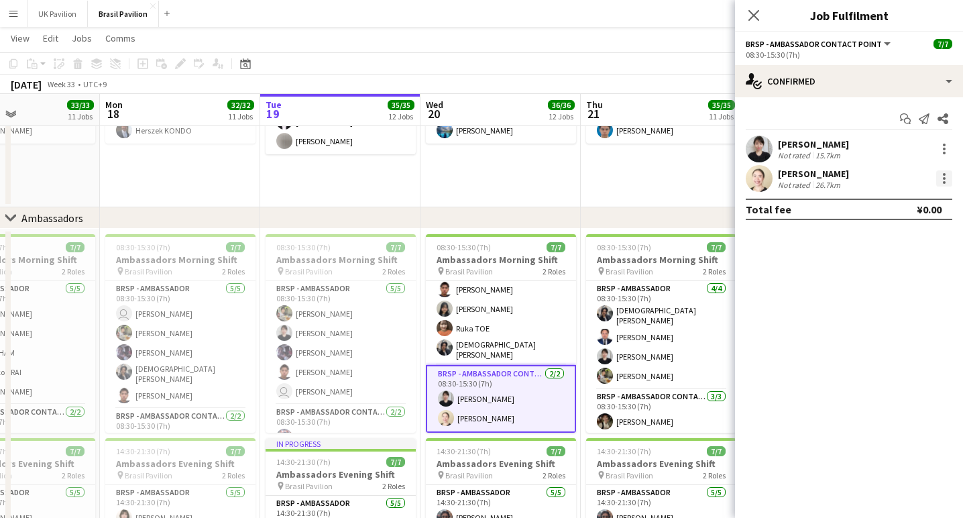
click at [944, 184] on div at bounding box center [944, 182] width 3 height 3
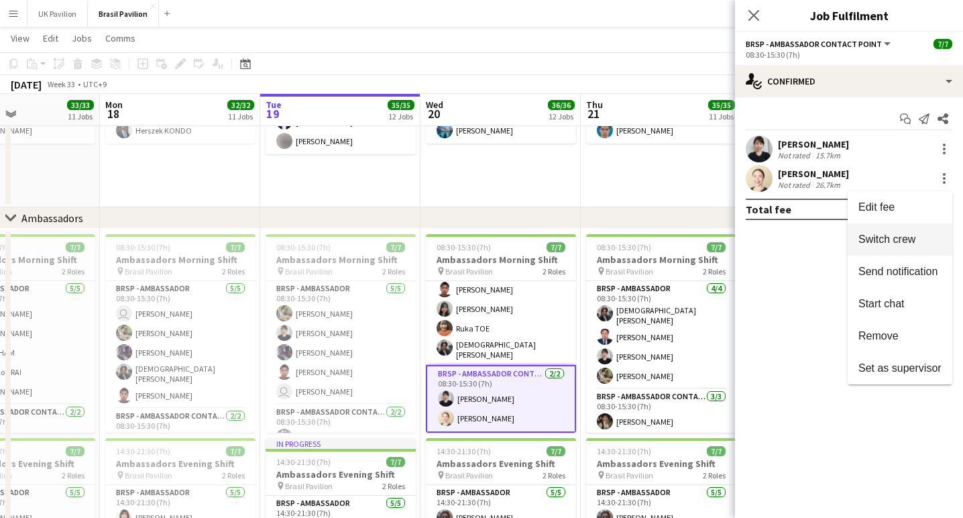
click at [859, 243] on span "Switch crew" at bounding box center [887, 238] width 57 height 11
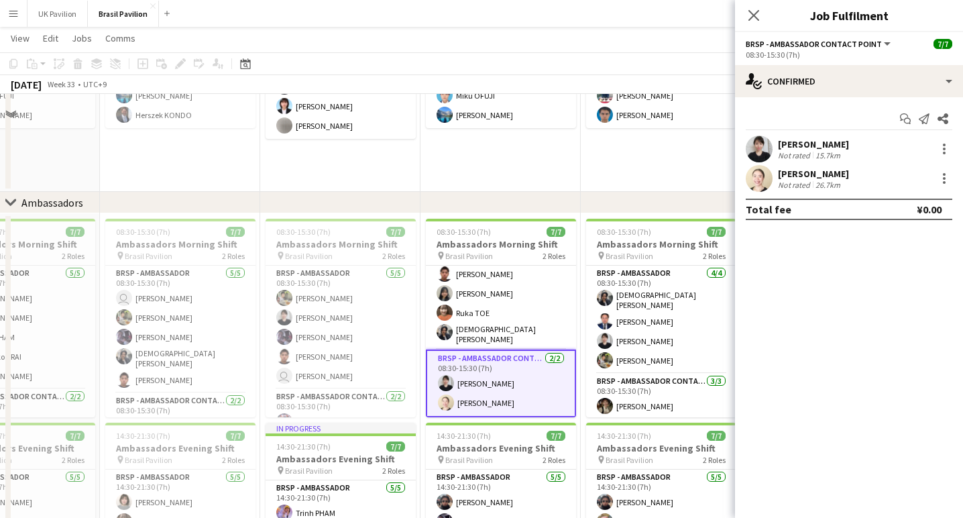
scroll to position [60, 0]
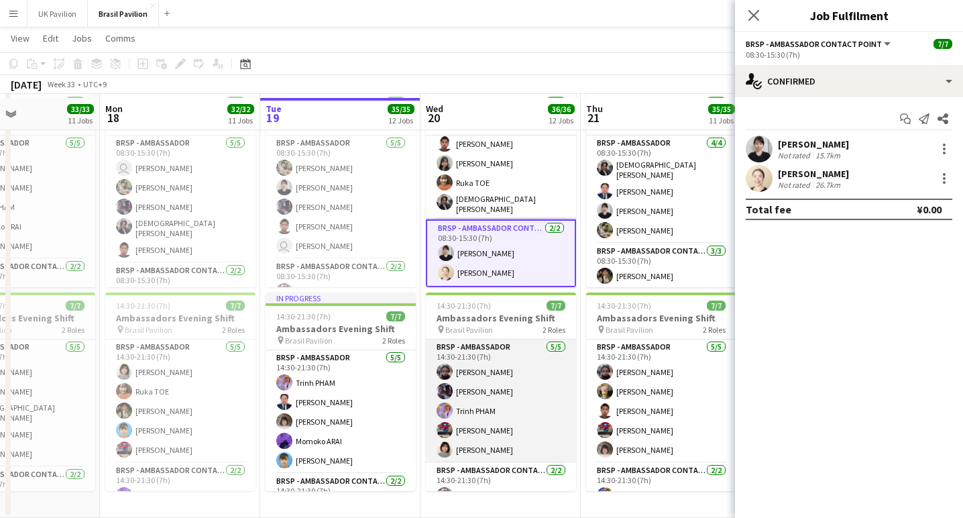
click at [490, 407] on app-card-role "BRSP - Ambassador [DATE] 14:30-21:30 (7h) [PERSON_NAME] [PERSON_NAME] [PERSON_N…" at bounding box center [501, 400] width 150 height 123
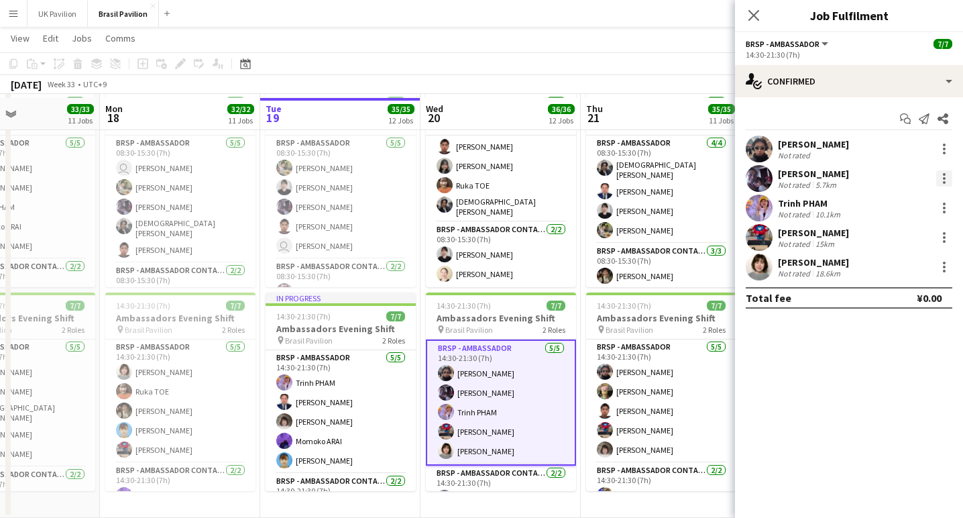
click at [946, 179] on div at bounding box center [944, 178] width 16 height 16
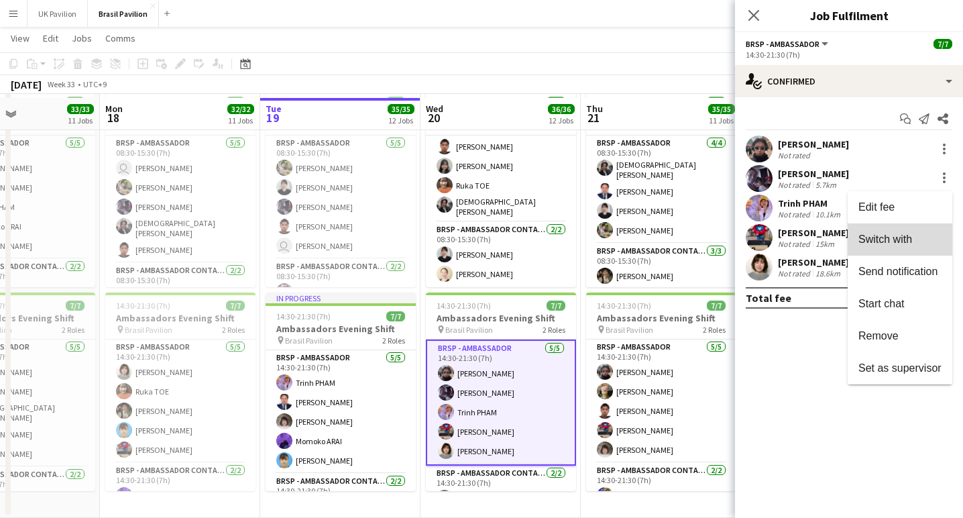
click at [870, 236] on span "Switch with" at bounding box center [886, 238] width 54 height 11
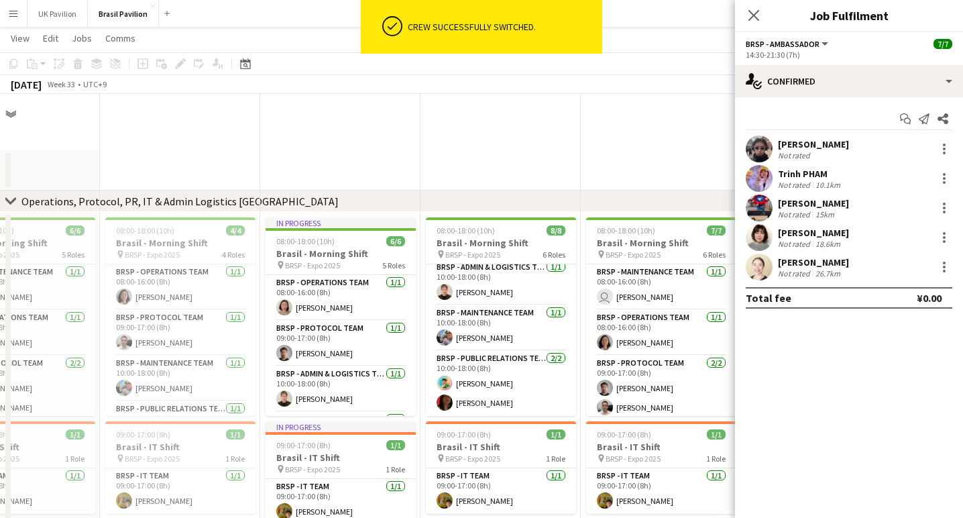
scroll to position [1728, 0]
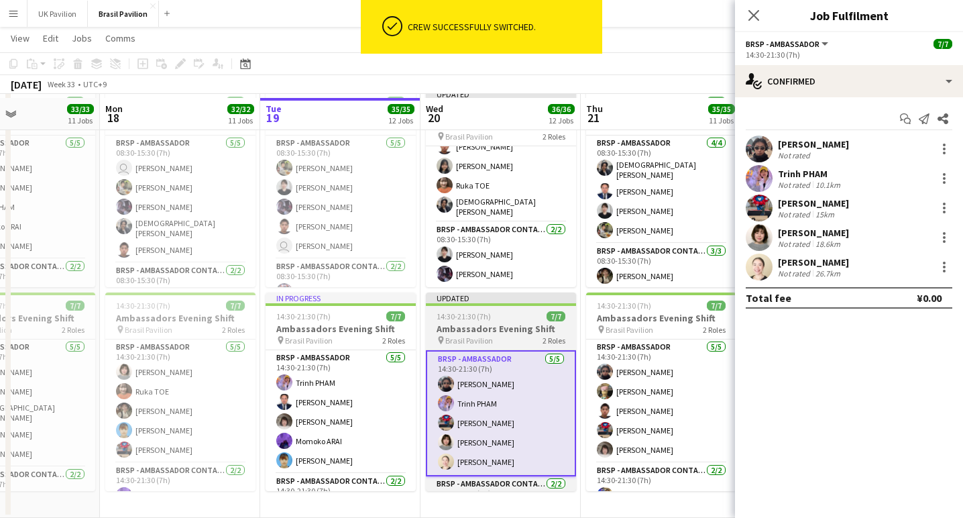
click at [478, 331] on h3 "Ambassadors Evening Shift" at bounding box center [501, 329] width 150 height 12
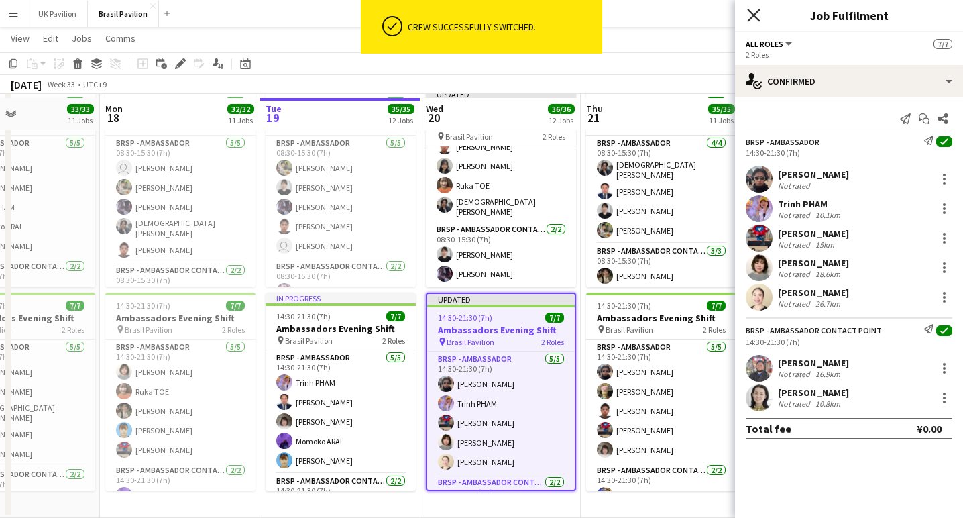
click at [753, 17] on icon at bounding box center [753, 15] width 13 height 13
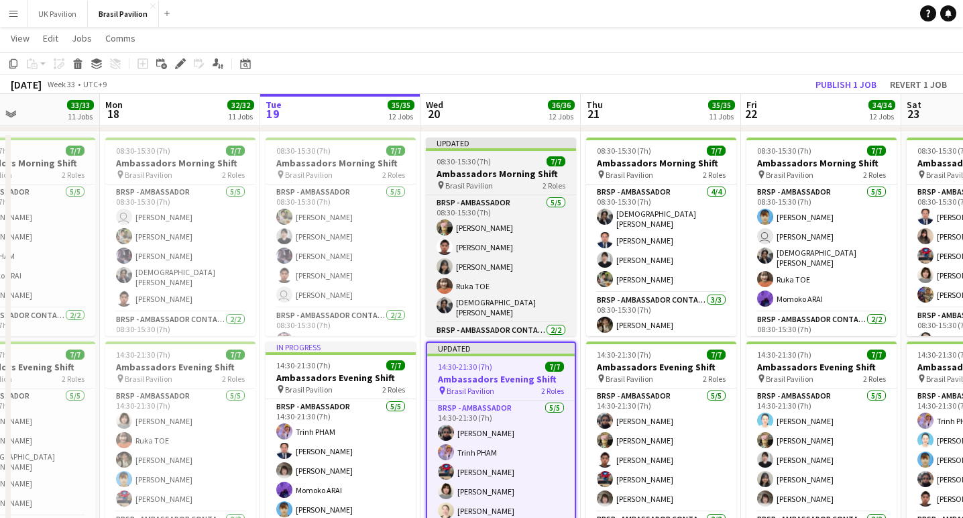
scroll to position [0, 0]
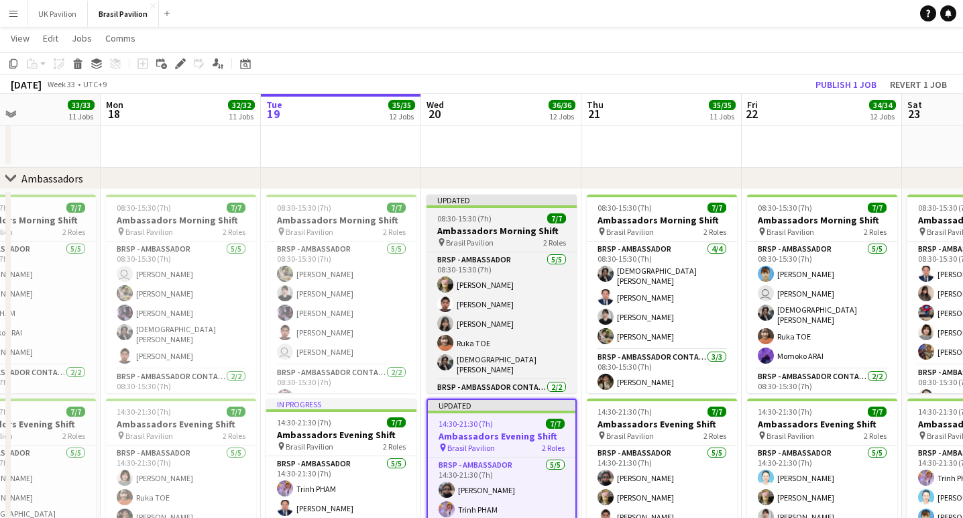
click at [472, 233] on h3 "Ambassadors Morning Shift" at bounding box center [502, 231] width 150 height 12
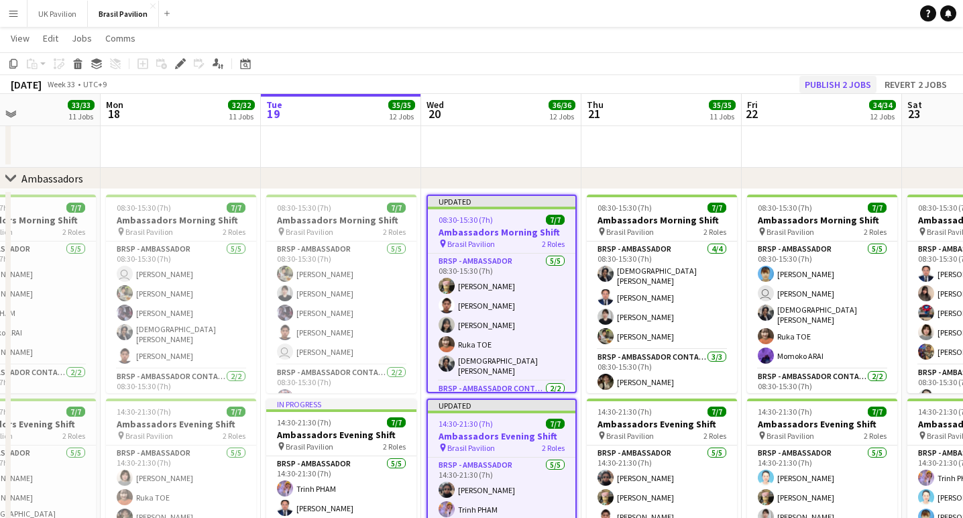
click at [820, 82] on button "Publish 2 jobs" at bounding box center [838, 84] width 77 height 17
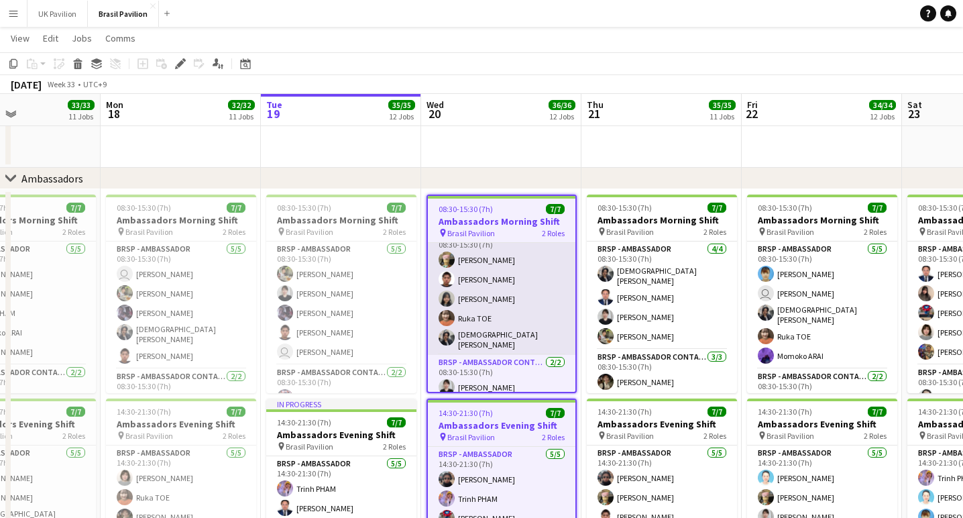
scroll to position [3, 0]
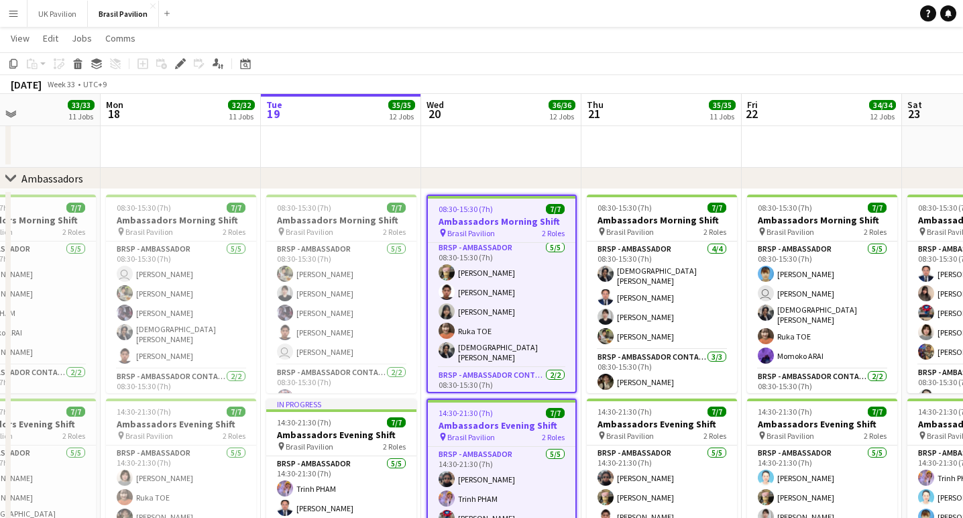
click at [553, 187] on div "chevron-right Ambassadors" at bounding box center [481, 178] width 963 height 21
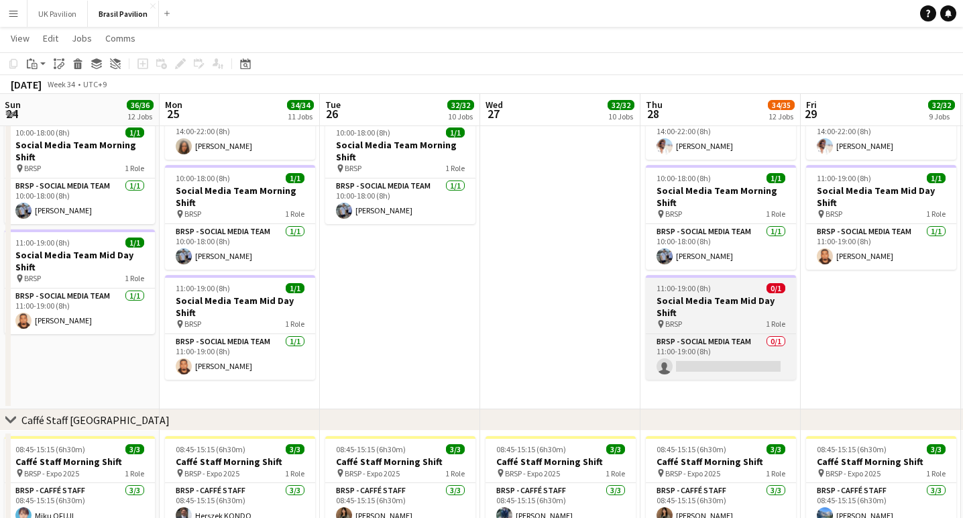
scroll to position [0, 501]
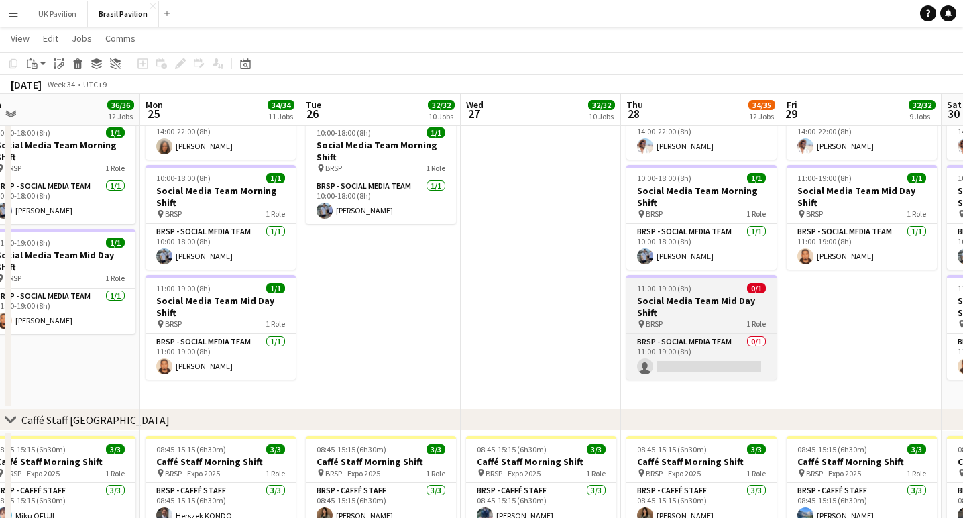
click at [706, 314] on h3 "Social Media Team Mid Day Shift" at bounding box center [702, 306] width 150 height 24
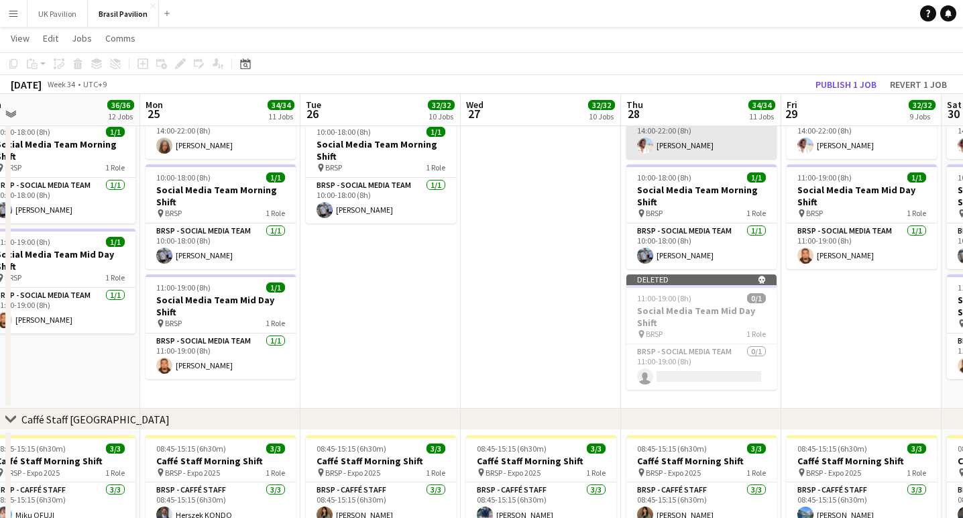
scroll to position [0, 505]
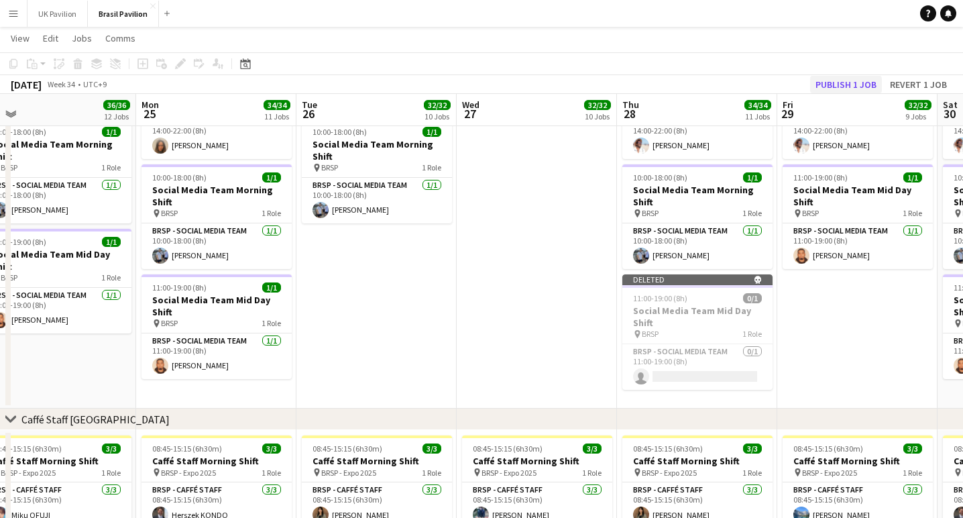
click at [832, 85] on button "Publish 1 job" at bounding box center [846, 84] width 72 height 17
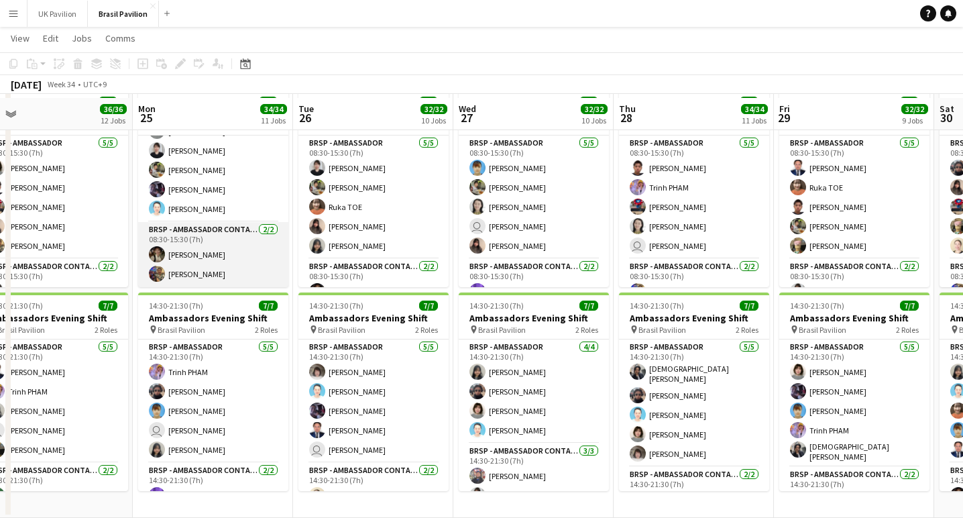
scroll to position [57, 0]
click at [194, 270] on app-card-role "BRSP - Ambassador Contact Point [DATE] 08:30-15:30 (7h) [PERSON_NAME] [PERSON_N…" at bounding box center [213, 254] width 150 height 65
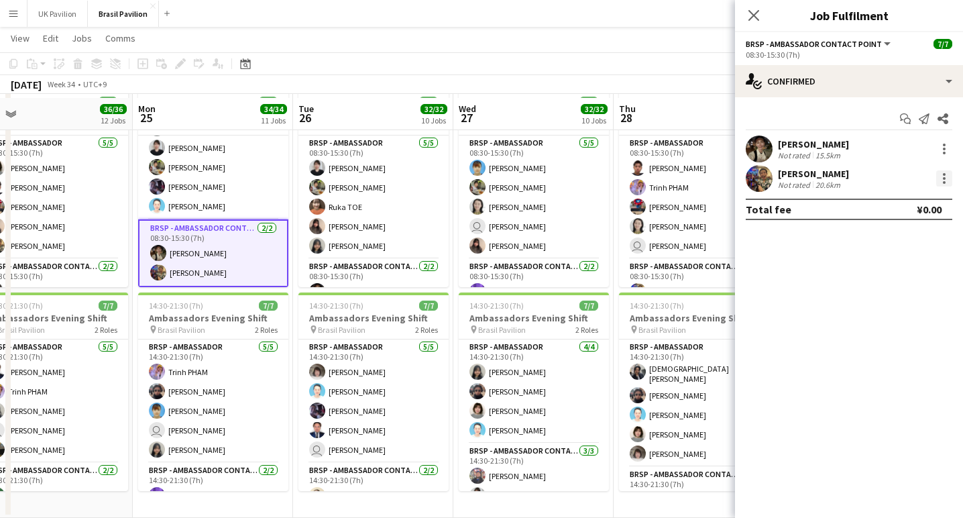
click at [946, 181] on div at bounding box center [944, 178] width 16 height 16
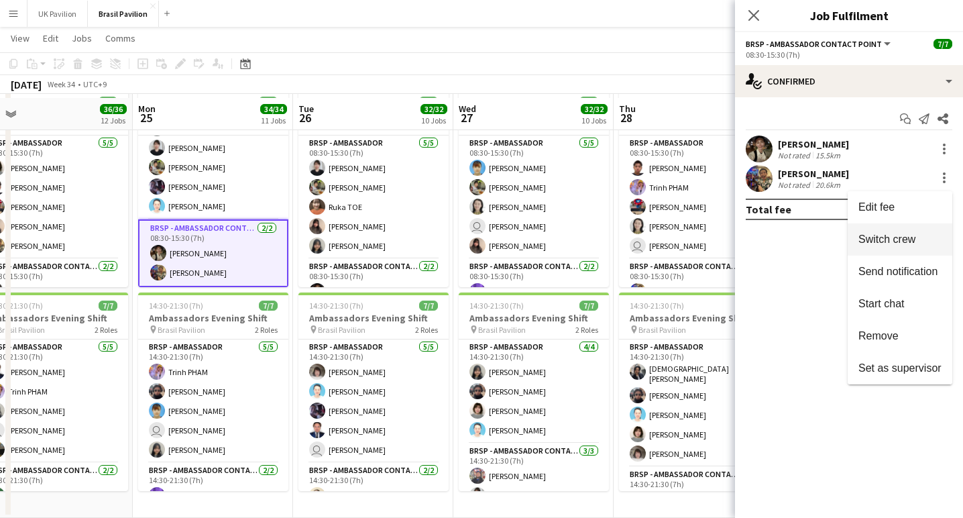
click at [867, 247] on button "Switch crew" at bounding box center [900, 239] width 105 height 32
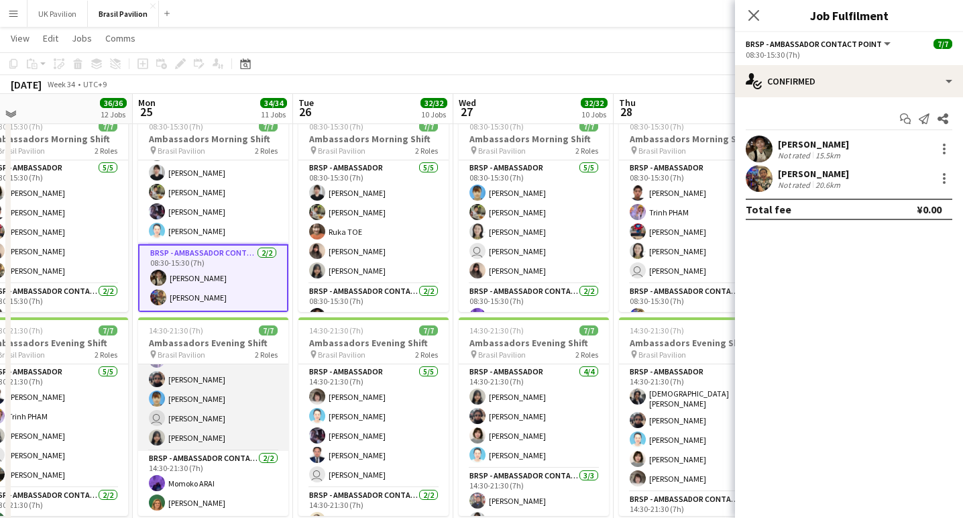
scroll to position [46, 0]
click at [205, 447] on app-card-role "BRSP - Ambassador [DATE] 14:30-21:30 (7h) [PERSON_NAME] Kaito UMEHARA [PERSON_N…" at bounding box center [213, 388] width 150 height 123
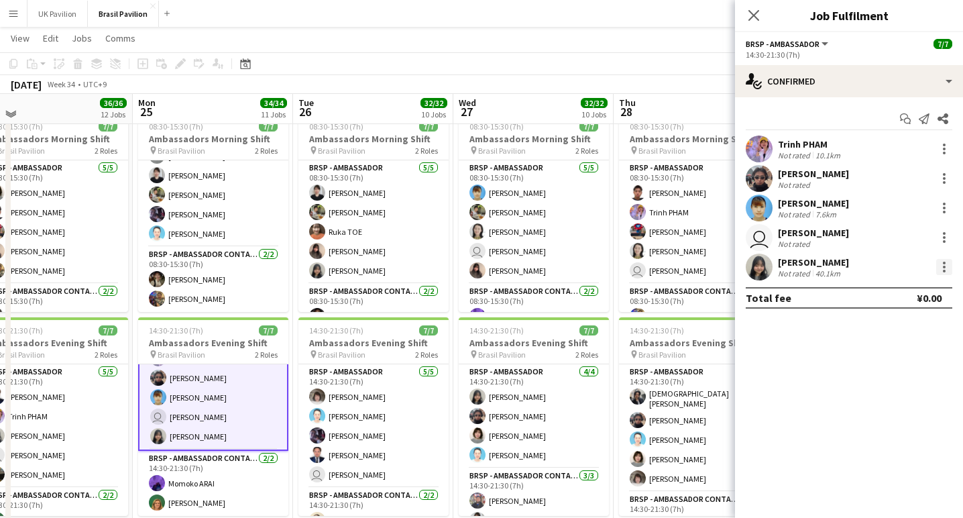
click at [944, 268] on div at bounding box center [944, 267] width 3 height 3
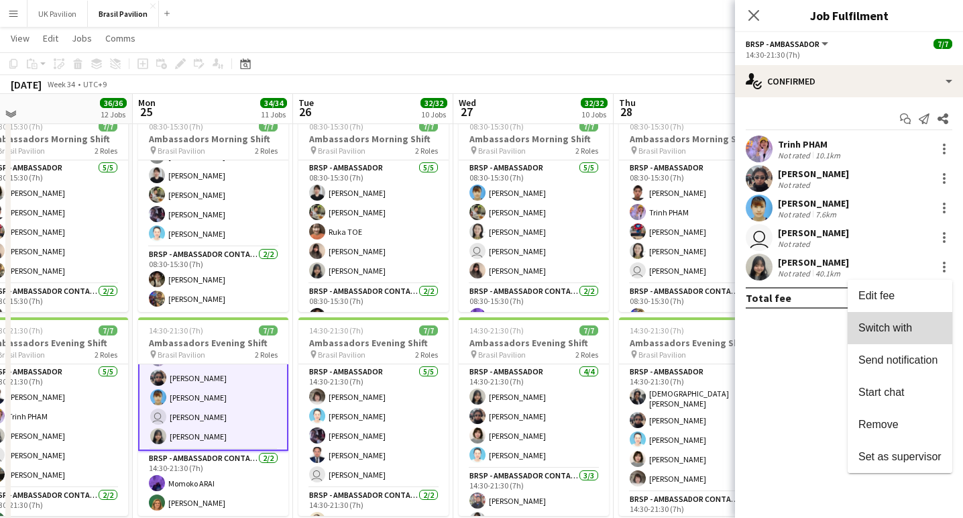
click at [877, 331] on span "Switch with" at bounding box center [886, 327] width 54 height 11
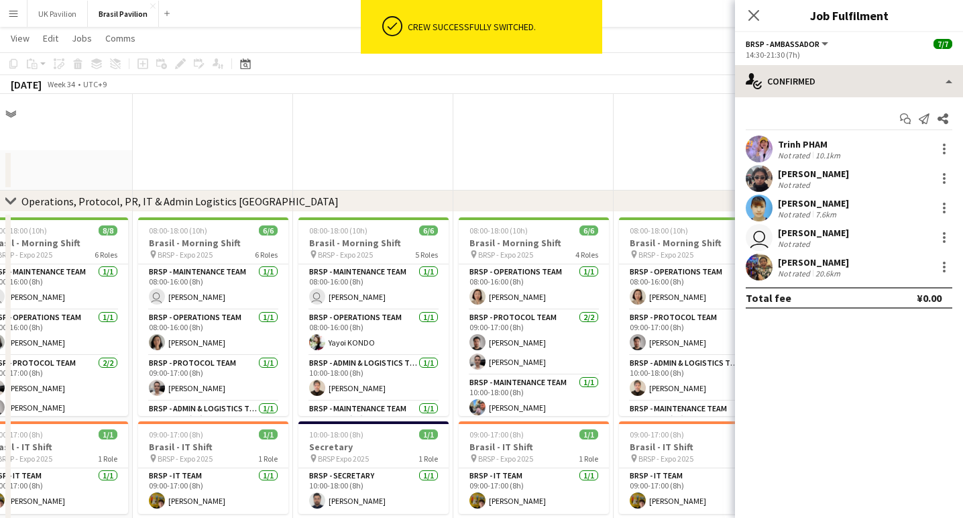
scroll to position [1727, 0]
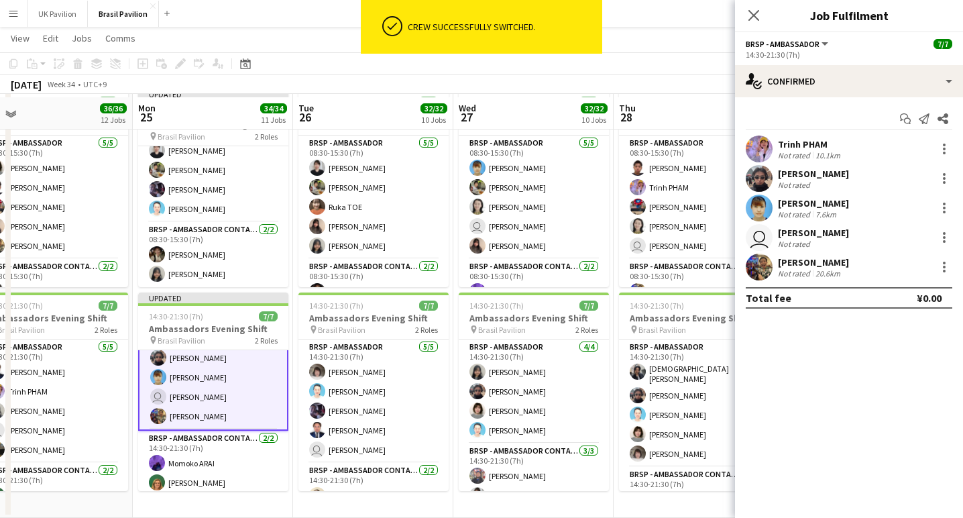
drag, startPoint x: 753, startPoint y: 12, endPoint x: 728, endPoint y: 19, distance: 26.5
click at [754, 12] on icon "Close pop-in" at bounding box center [754, 15] width 11 height 11
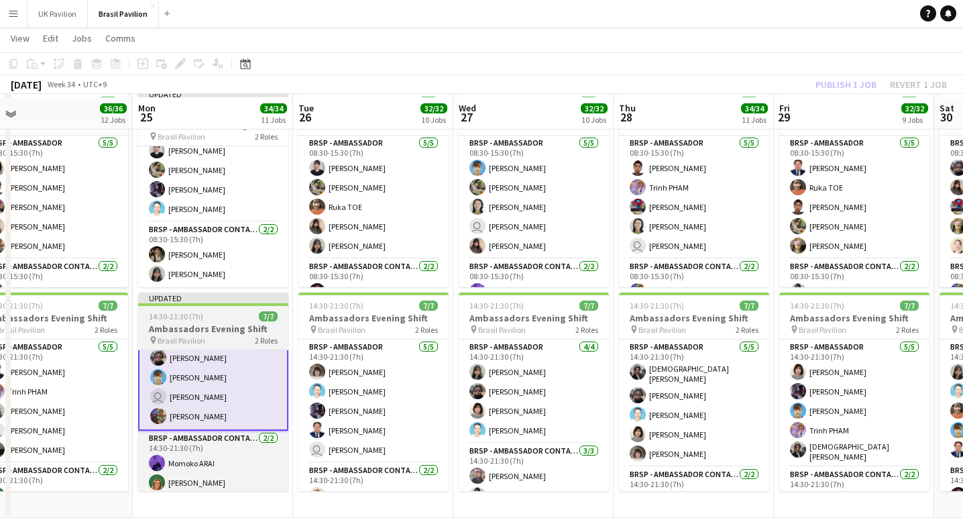
click at [215, 322] on app-job-card "Updated 14:30-21:30 (7h) 7/7 Ambassadors Evening Shift pin Brasil Pavilion 2 Ro…" at bounding box center [213, 391] width 150 height 199
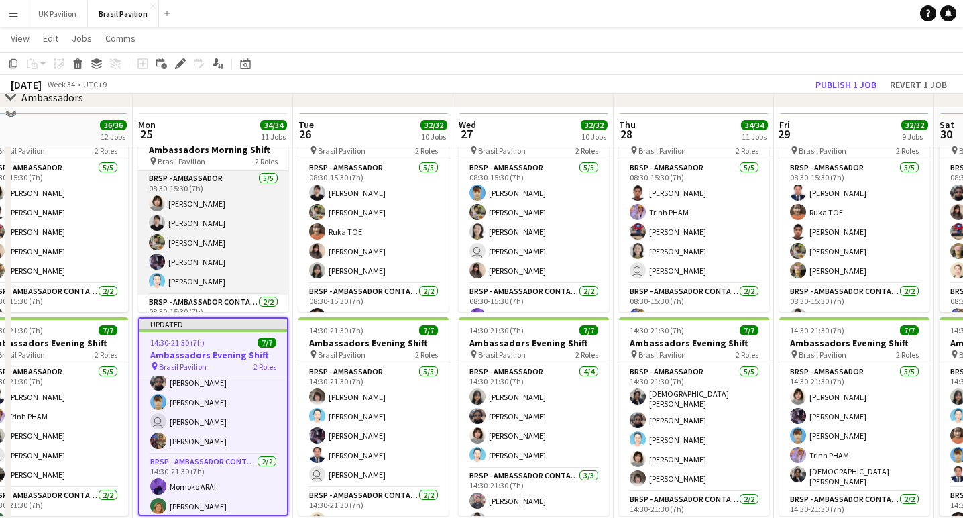
scroll to position [1690, 0]
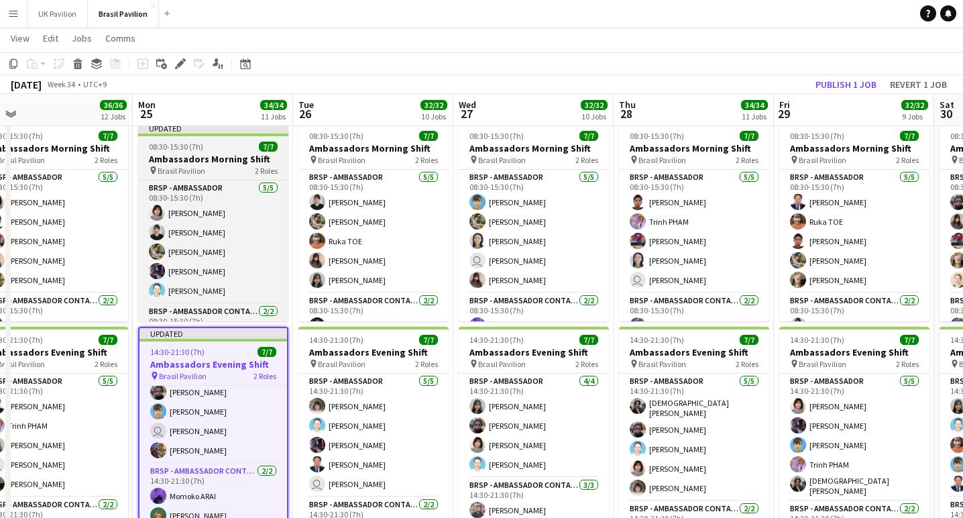
click at [205, 165] on h3 "Ambassadors Morning Shift" at bounding box center [213, 159] width 150 height 12
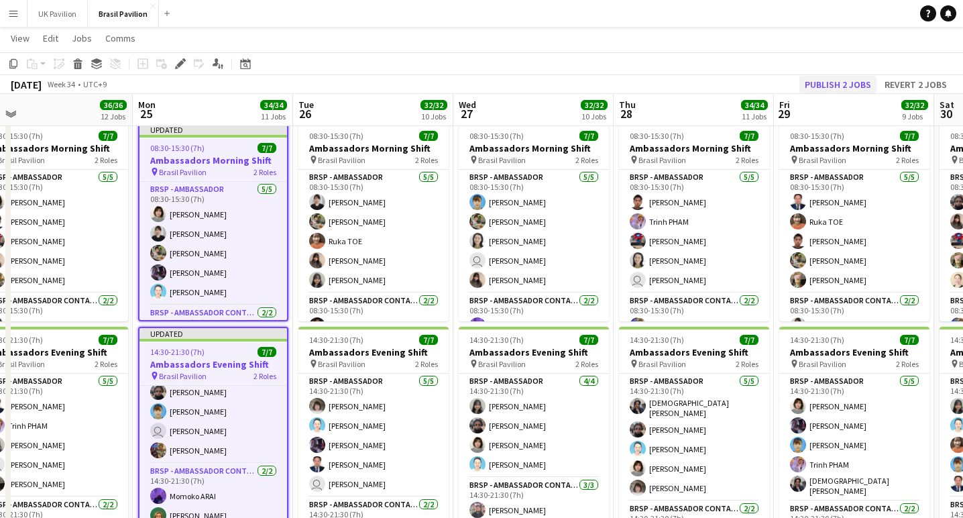
click at [812, 84] on button "Publish 2 jobs" at bounding box center [838, 84] width 77 height 17
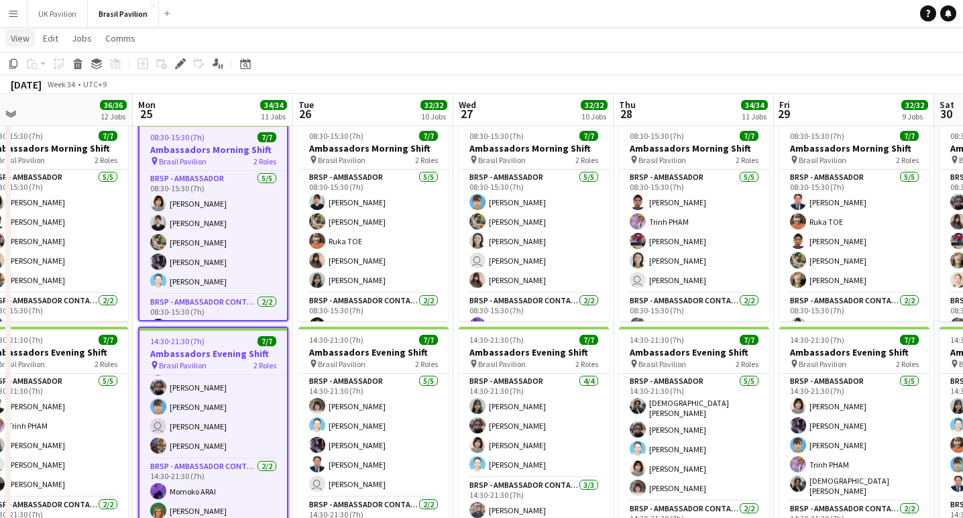
click at [19, 39] on span "View" at bounding box center [20, 38] width 19 height 12
